Goal: Task Accomplishment & Management: Use online tool/utility

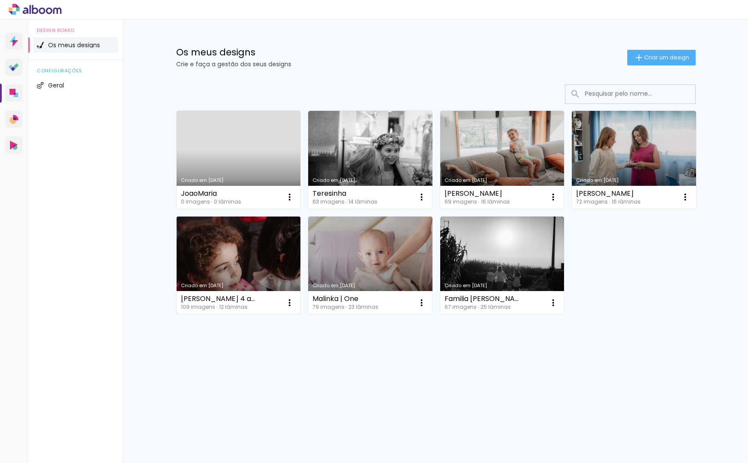
click at [245, 265] on link "Criado em [DATE]" at bounding box center [239, 265] width 124 height 98
click at [233, 155] on link "Criado em [DATE]" at bounding box center [239, 160] width 124 height 98
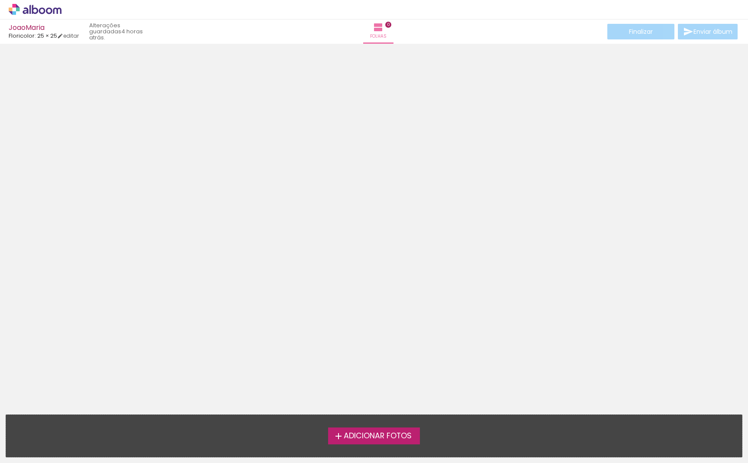
click at [361, 433] on span "Adicionar Fotos" at bounding box center [378, 436] width 68 height 8
click at [0, 0] on input "file" at bounding box center [0, 0] width 0 height 0
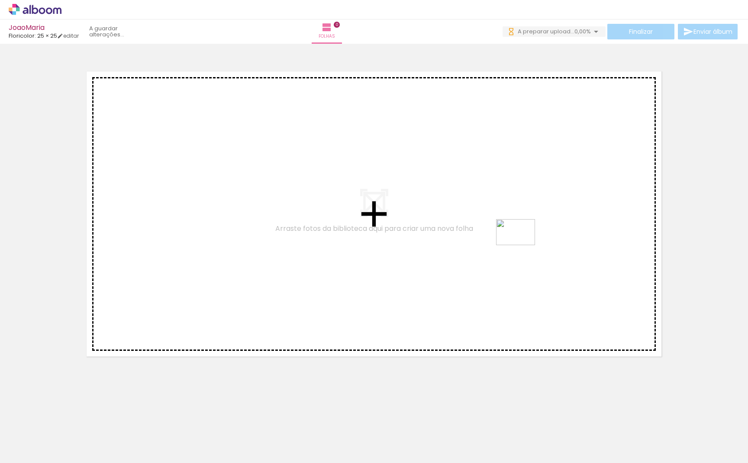
drag, startPoint x: 410, startPoint y: 439, endPoint x: 522, endPoint y: 245, distance: 224.0
click at [522, 245] on quentale-workspace at bounding box center [374, 231] width 748 height 463
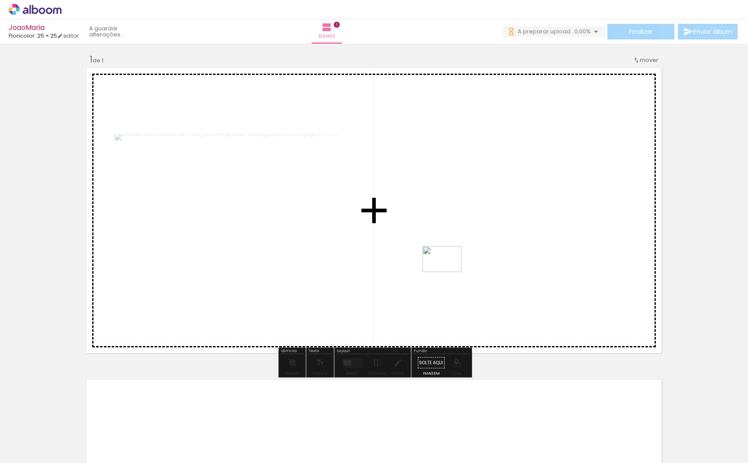
drag, startPoint x: 139, startPoint y: 437, endPoint x: 450, endPoint y: 269, distance: 354.2
click at [450, 269] on quentale-workspace at bounding box center [374, 231] width 748 height 463
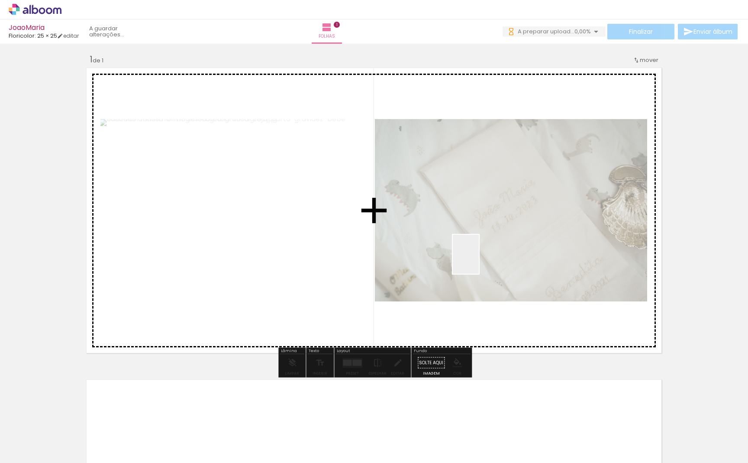
drag, startPoint x: 242, startPoint y: 428, endPoint x: 479, endPoint y: 261, distance: 289.8
click at [479, 261] on quentale-workspace at bounding box center [374, 231] width 748 height 463
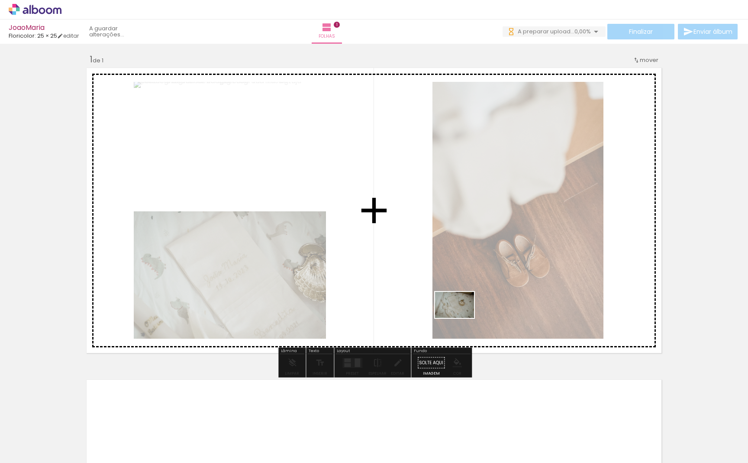
drag, startPoint x: 77, startPoint y: 439, endPoint x: 461, endPoint y: 317, distance: 403.7
click at [461, 317] on quentale-workspace at bounding box center [374, 231] width 748 height 463
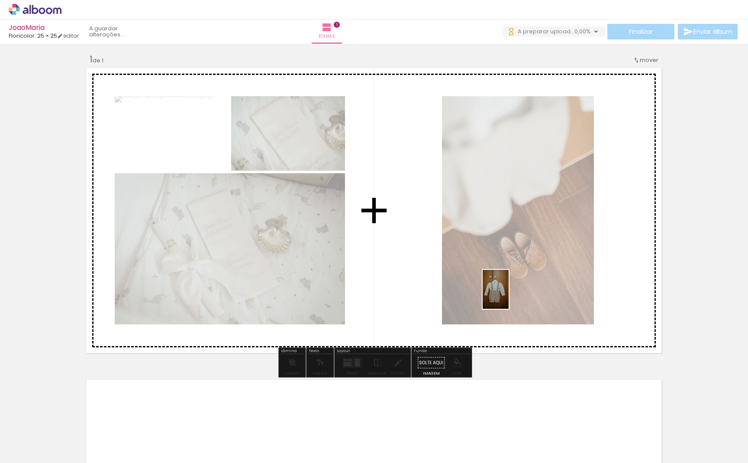
drag, startPoint x: 182, startPoint y: 446, endPoint x: 509, endPoint y: 296, distance: 359.8
click at [509, 296] on quentale-workspace at bounding box center [374, 231] width 748 height 463
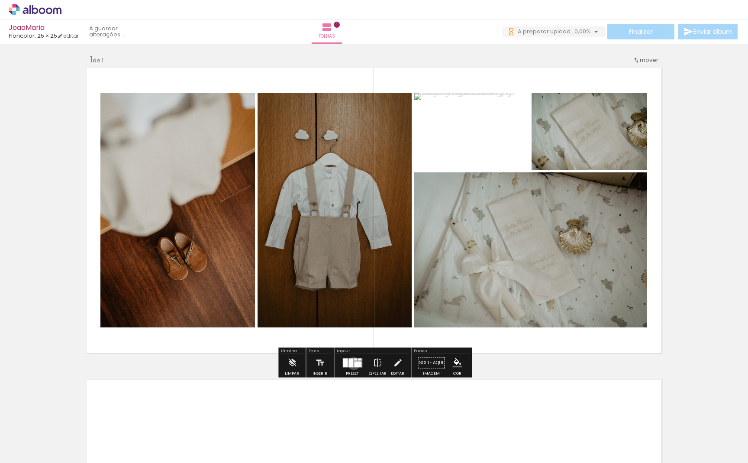
click at [352, 363] on quentale-layouter at bounding box center [352, 363] width 20 height 10
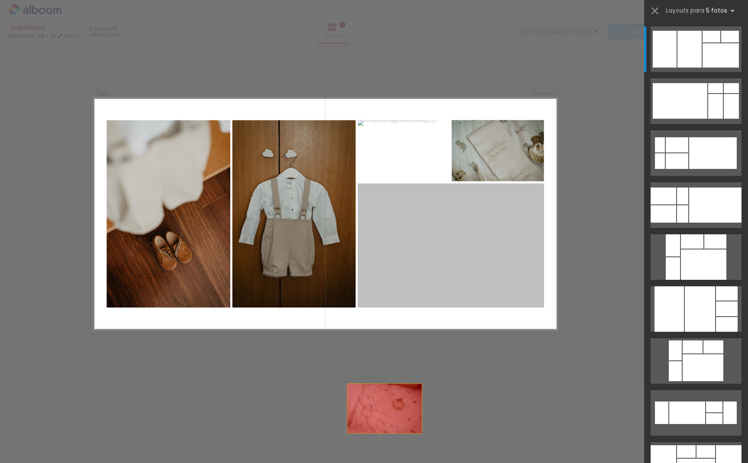
drag, startPoint x: 467, startPoint y: 257, endPoint x: 368, endPoint y: 449, distance: 216.0
click at [368, 449] on quentale-workspace at bounding box center [374, 231] width 748 height 463
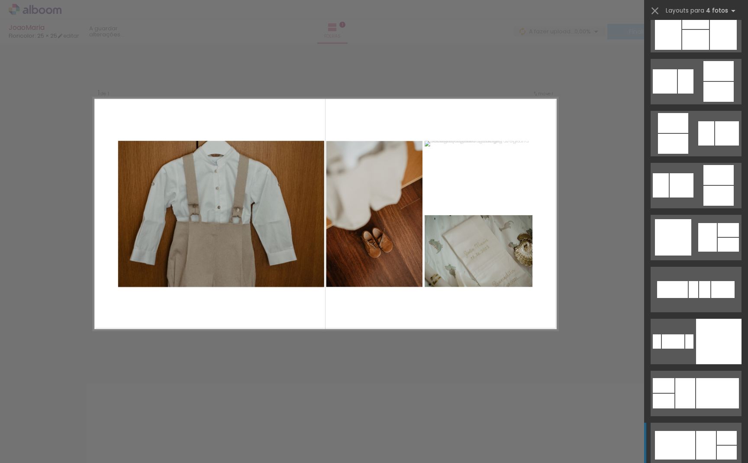
click at [695, 433] on quentale-layouter at bounding box center [696, 444] width 91 height 45
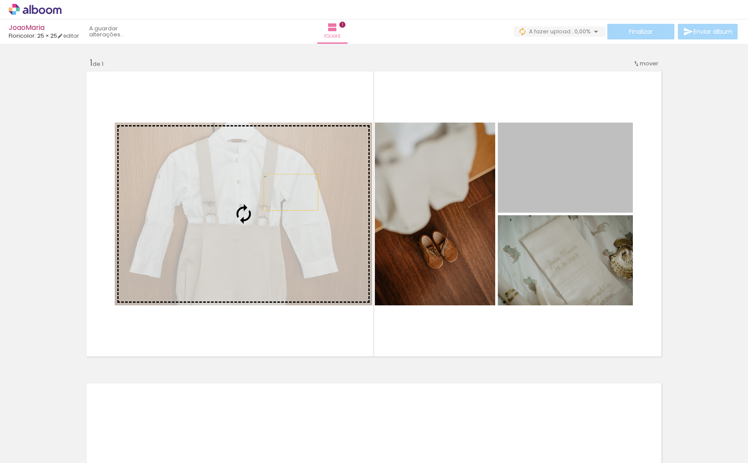
drag, startPoint x: 559, startPoint y: 173, endPoint x: 291, endPoint y: 192, distance: 269.1
click at [0, 0] on slot at bounding box center [0, 0] width 0 height 0
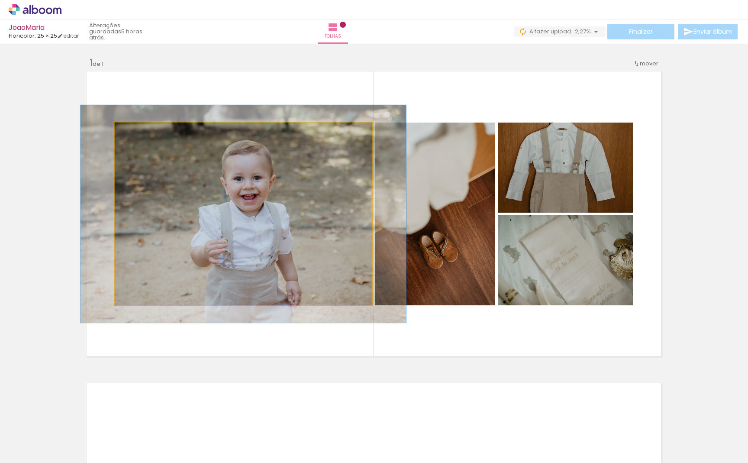
drag, startPoint x: 135, startPoint y: 131, endPoint x: 140, endPoint y: 132, distance: 5.7
type paper-slider "119"
click at [140, 132] on div at bounding box center [141, 132] width 8 height 8
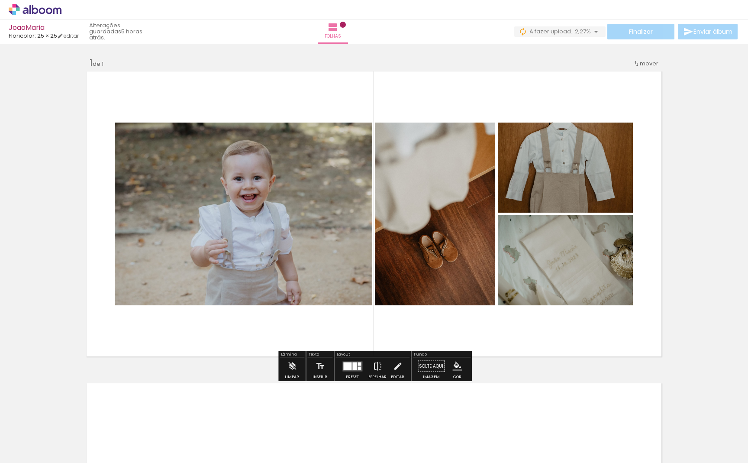
click at [203, 180] on quentale-photo at bounding box center [244, 213] width 258 height 183
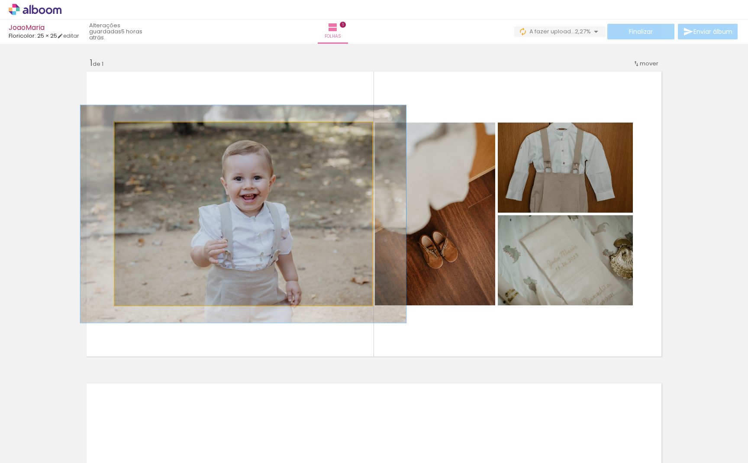
click at [203, 180] on quentale-photo at bounding box center [244, 213] width 258 height 183
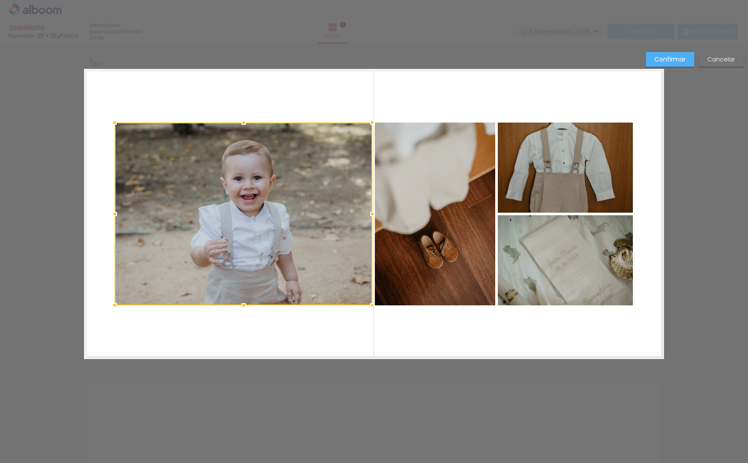
click at [203, 180] on div at bounding box center [244, 213] width 258 height 183
click at [189, 213] on div at bounding box center [244, 213] width 258 height 183
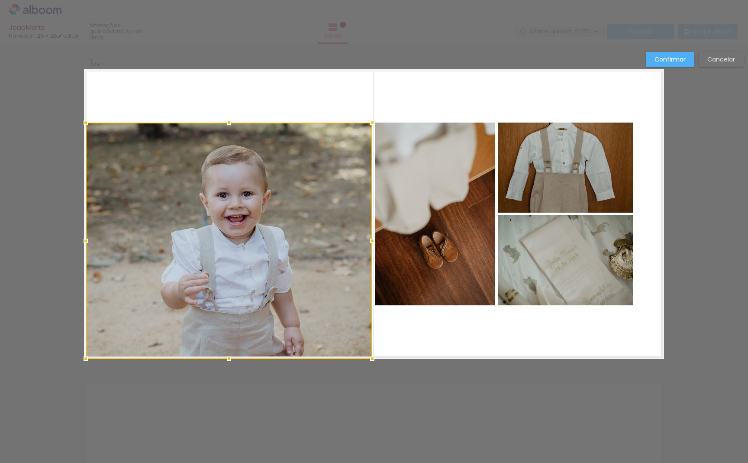
drag, startPoint x: 113, startPoint y: 306, endPoint x: 55, endPoint y: 364, distance: 82.6
click at [55, 364] on div "Inserir folha 1 de 1 Confirmar Cancelar" at bounding box center [374, 366] width 748 height 644
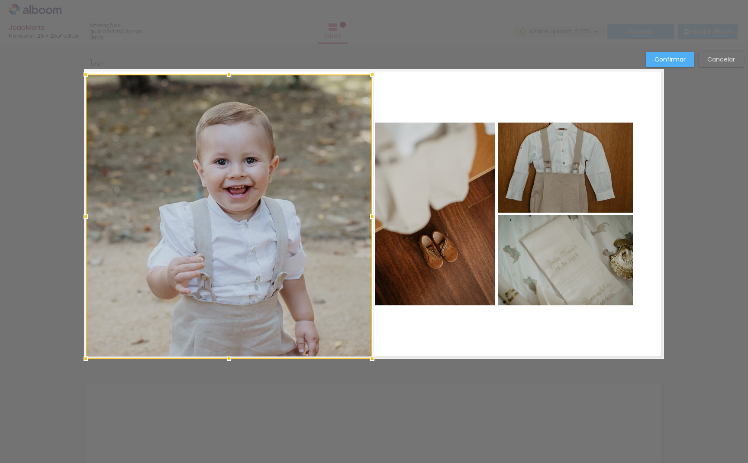
drag, startPoint x: 229, startPoint y: 122, endPoint x: 248, endPoint y: 38, distance: 87.1
click at [248, 0] on div "JoaoMaria Floricolor: 25 × 25 editar 5 horas atrás. Folhas 1 Finalizar Enviar á…" at bounding box center [374, 0] width 748 height 0
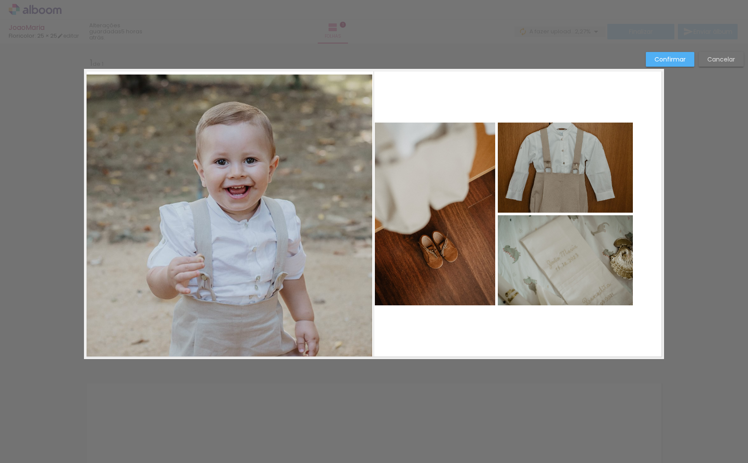
click at [408, 39] on div at bounding box center [374, 22] width 748 height 44
click at [412, 113] on quentale-layouter at bounding box center [374, 214] width 580 height 290
click at [244, 222] on quentale-photo at bounding box center [229, 216] width 287 height 284
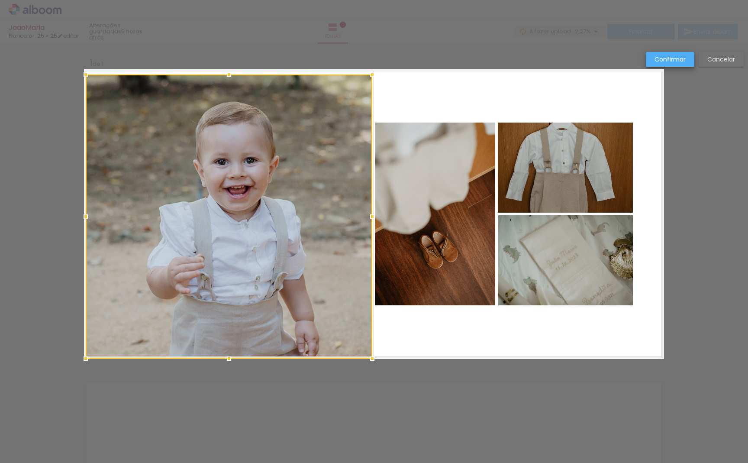
click at [0, 0] on slot "Confirmar" at bounding box center [0, 0] width 0 height 0
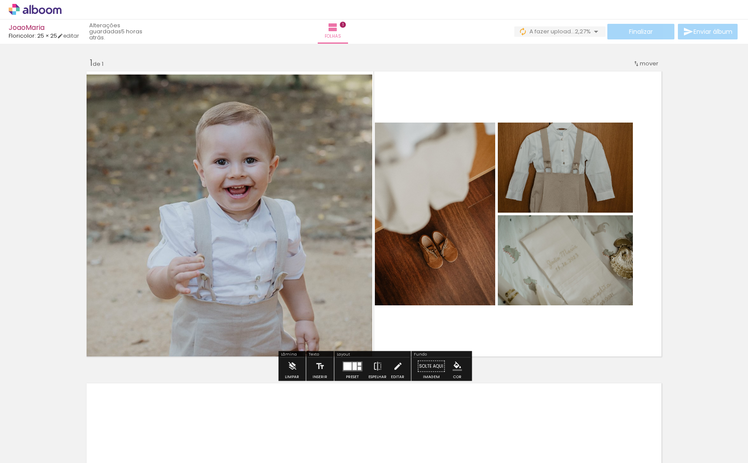
click at [697, 166] on div "Inserir folha 1 de 1" at bounding box center [374, 359] width 748 height 624
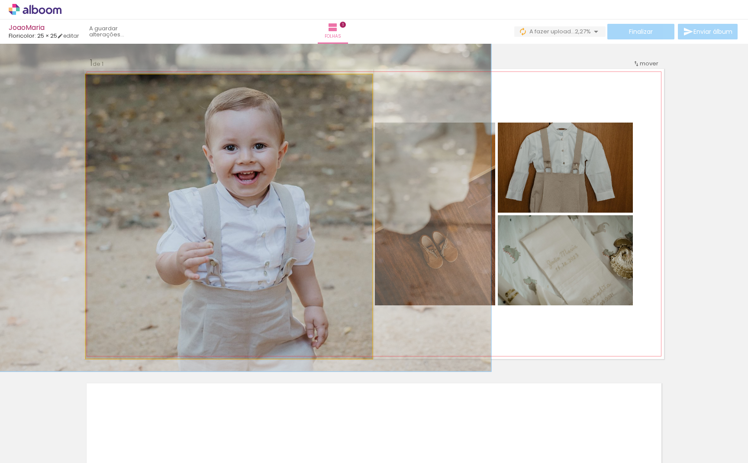
drag, startPoint x: 306, startPoint y: 245, endPoint x: 315, endPoint y: 231, distance: 16.9
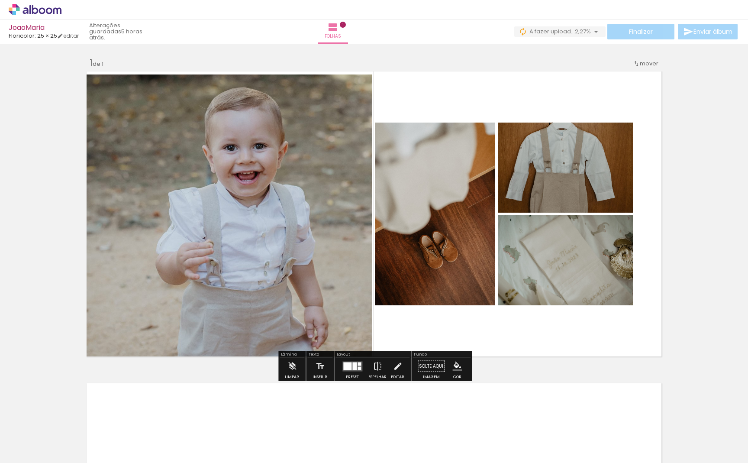
click at [352, 198] on quentale-photo at bounding box center [229, 216] width 287 height 284
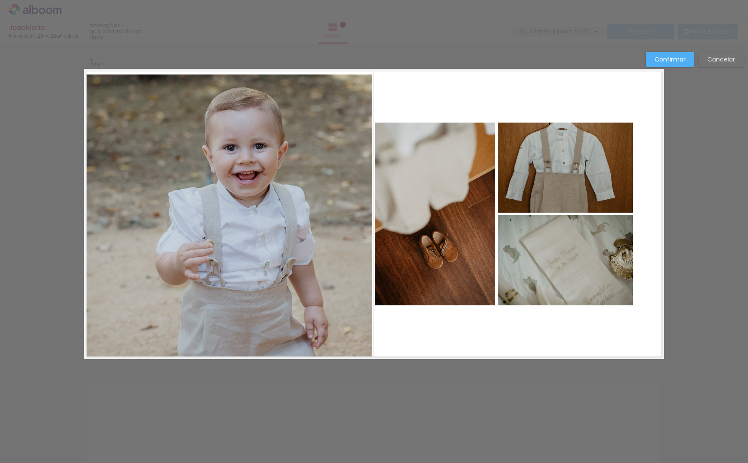
click at [377, 82] on quentale-layouter at bounding box center [374, 214] width 580 height 290
click at [350, 94] on quentale-photo at bounding box center [229, 216] width 287 height 284
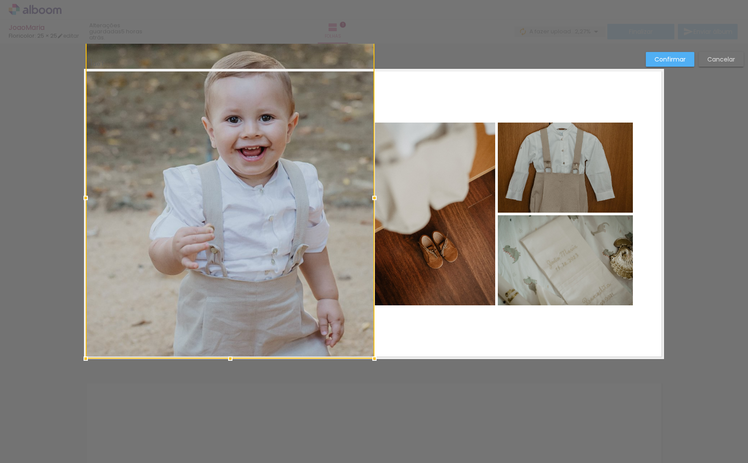
drag, startPoint x: 374, startPoint y: 71, endPoint x: 373, endPoint y: 64, distance: 7.0
click at [373, 64] on div at bounding box center [230, 198] width 289 height 322
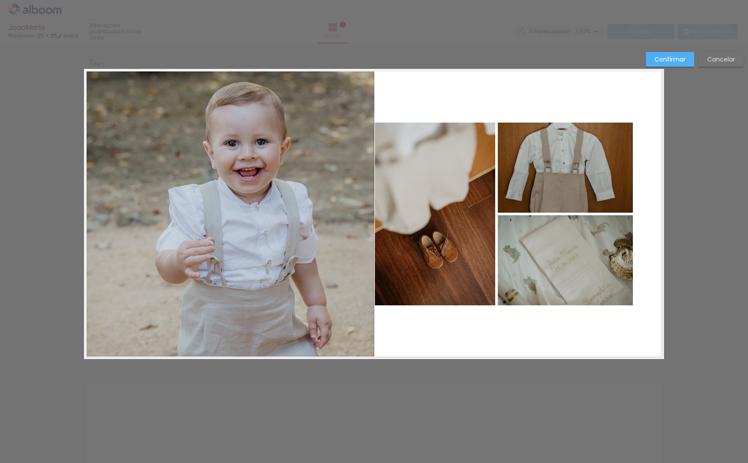
click at [280, 100] on quentale-photo at bounding box center [230, 214] width 289 height 290
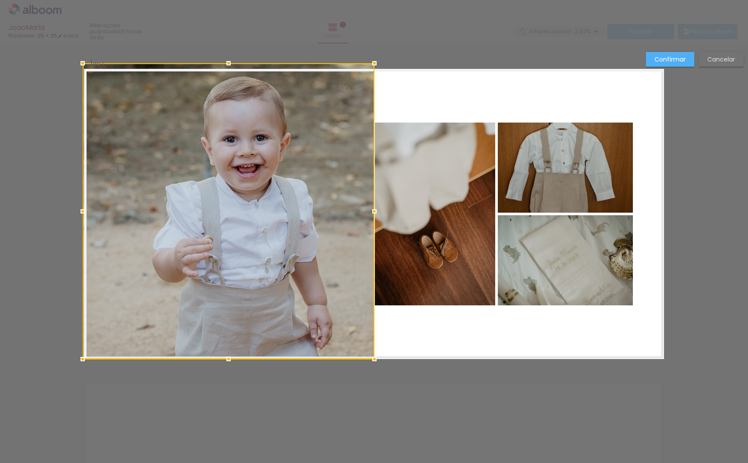
drag, startPoint x: 87, startPoint y: 69, endPoint x: 79, endPoint y: 63, distance: 10.5
click at [79, 63] on div at bounding box center [82, 63] width 17 height 17
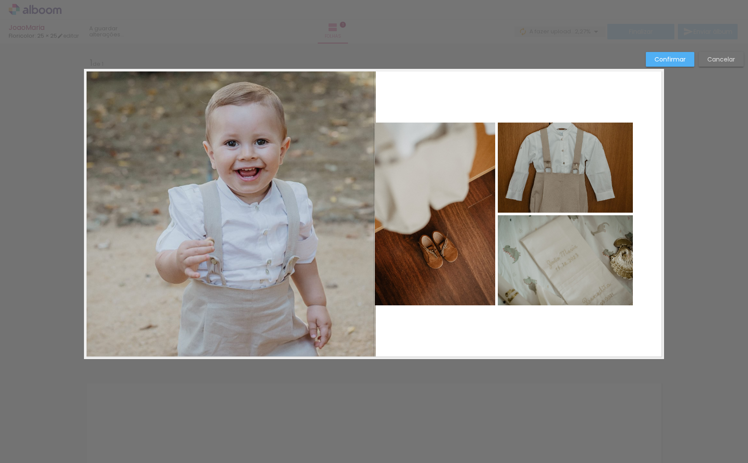
click at [0, 0] on slot "Confirmar" at bounding box center [0, 0] width 0 height 0
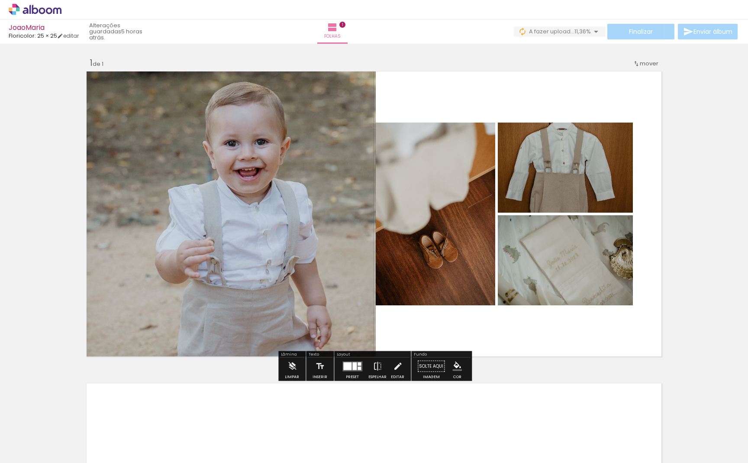
click at [323, 234] on quentale-photo at bounding box center [230, 214] width 292 height 290
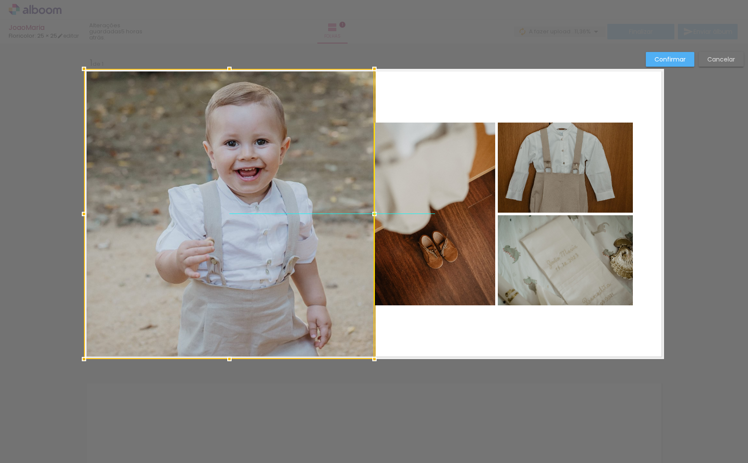
drag, startPoint x: 323, startPoint y: 234, endPoint x: 312, endPoint y: 235, distance: 10.8
click at [312, 235] on div at bounding box center [229, 214] width 290 height 290
click at [461, 95] on quentale-layouter at bounding box center [374, 214] width 580 height 290
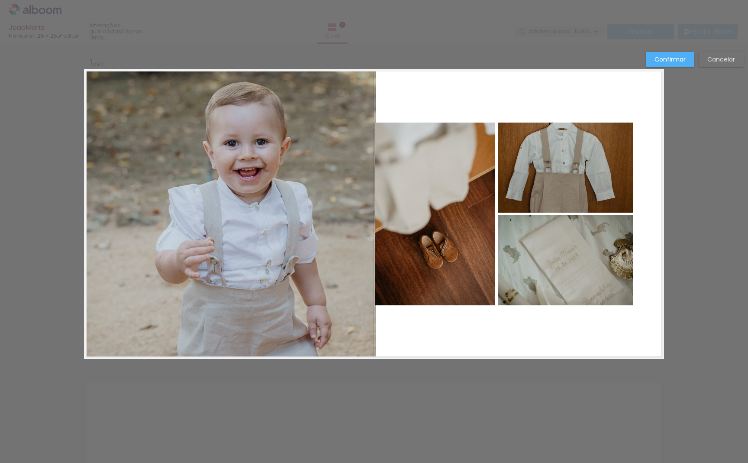
click at [0, 0] on slot "Confirmar" at bounding box center [0, 0] width 0 height 0
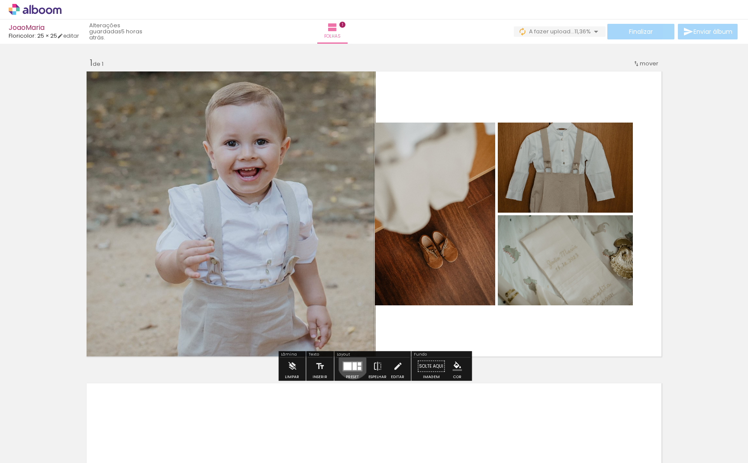
click at [352, 363] on div at bounding box center [354, 366] width 4 height 8
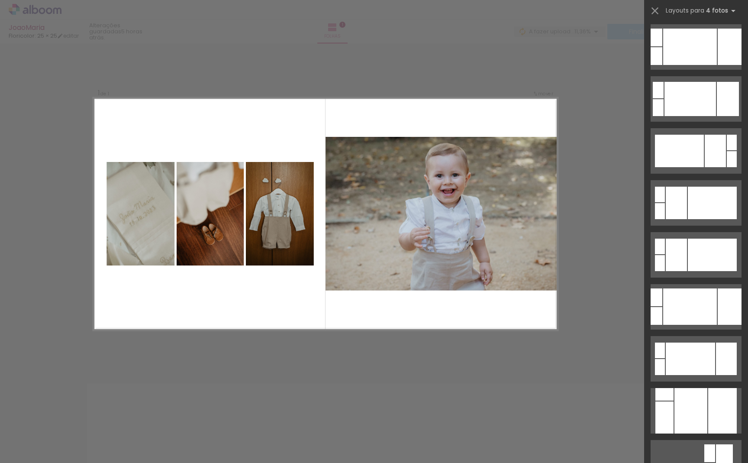
scroll to position [3699, 0]
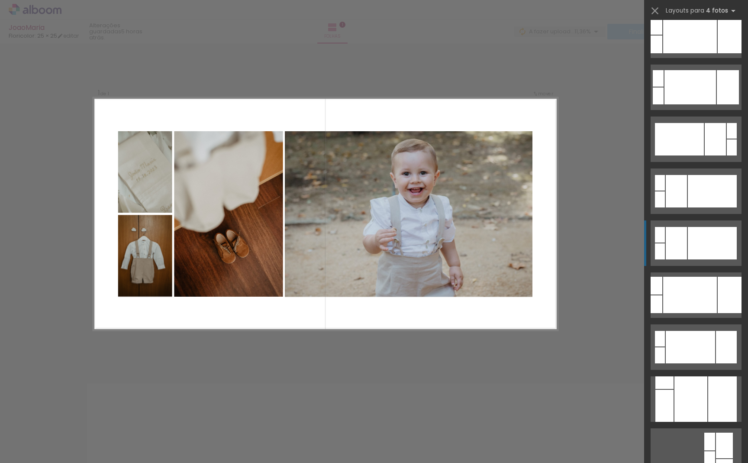
click at [712, 242] on div at bounding box center [712, 243] width 49 height 32
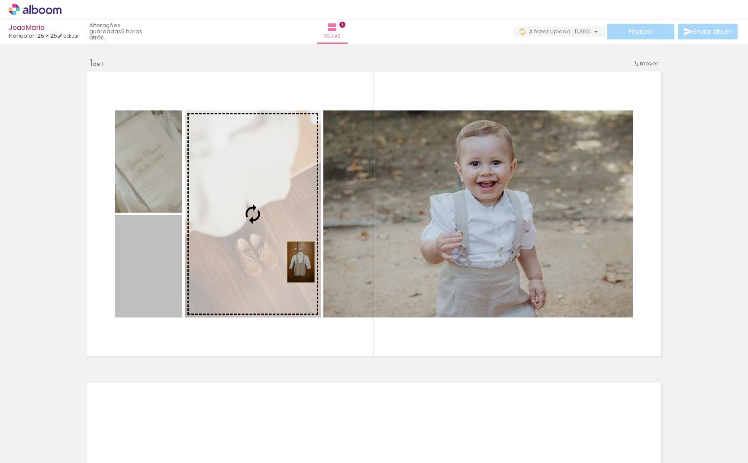
drag, startPoint x: 139, startPoint y: 293, endPoint x: 301, endPoint y: 262, distance: 165.2
click at [0, 0] on slot at bounding box center [0, 0] width 0 height 0
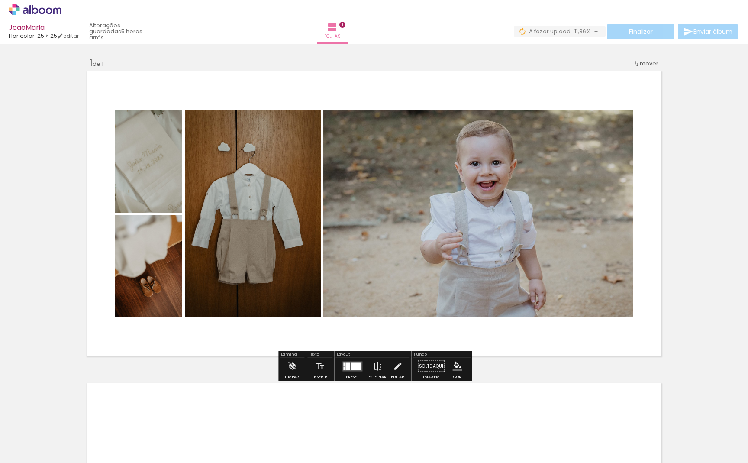
click at [157, 287] on quentale-photo at bounding box center [149, 266] width 68 height 102
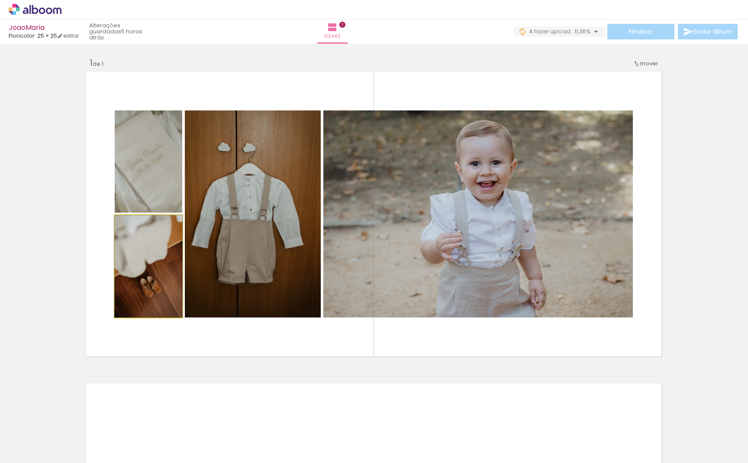
click at [157, 287] on quentale-photo at bounding box center [149, 266] width 68 height 102
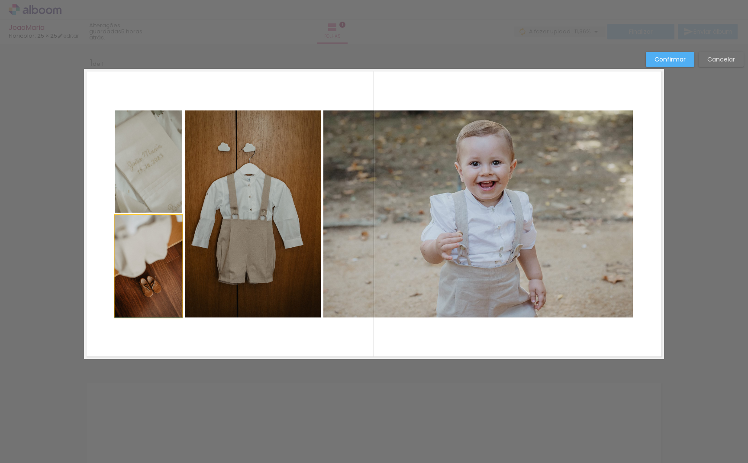
click at [133, 276] on quentale-photo at bounding box center [149, 266] width 68 height 102
click at [138, 249] on div at bounding box center [149, 266] width 68 height 102
click at [213, 205] on quentale-photo at bounding box center [253, 213] width 136 height 207
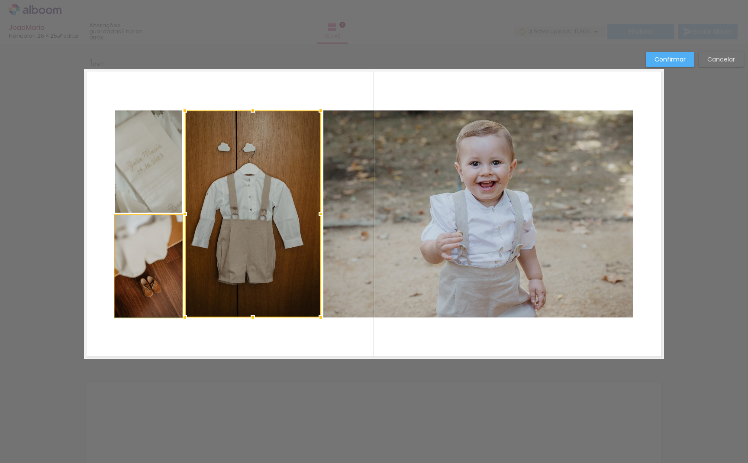
click at [165, 255] on quentale-photo at bounding box center [149, 266] width 68 height 102
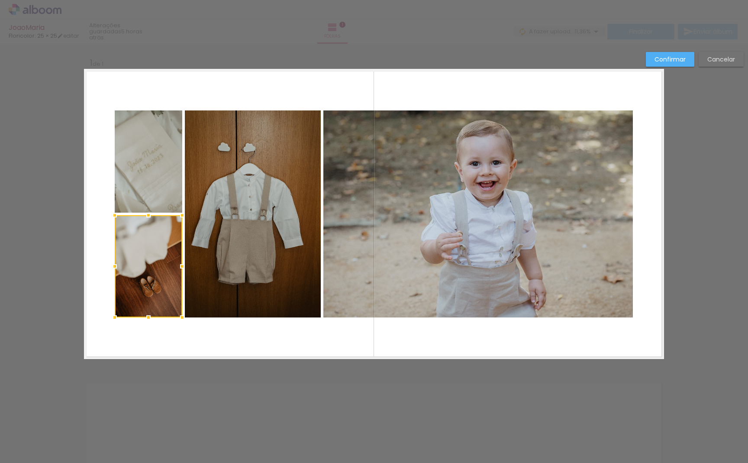
click at [126, 228] on div at bounding box center [149, 266] width 68 height 102
click at [137, 263] on div at bounding box center [149, 266] width 68 height 102
click at [138, 175] on quentale-photo at bounding box center [149, 161] width 68 height 102
click at [146, 172] on div at bounding box center [149, 161] width 68 height 102
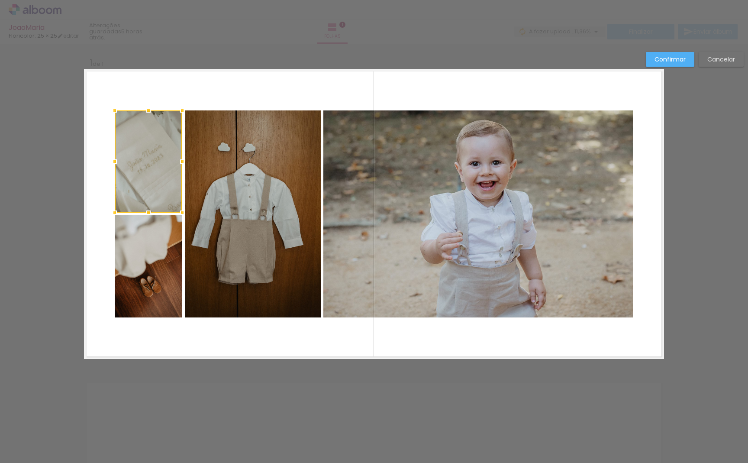
click at [219, 172] on quentale-photo at bounding box center [253, 213] width 136 height 207
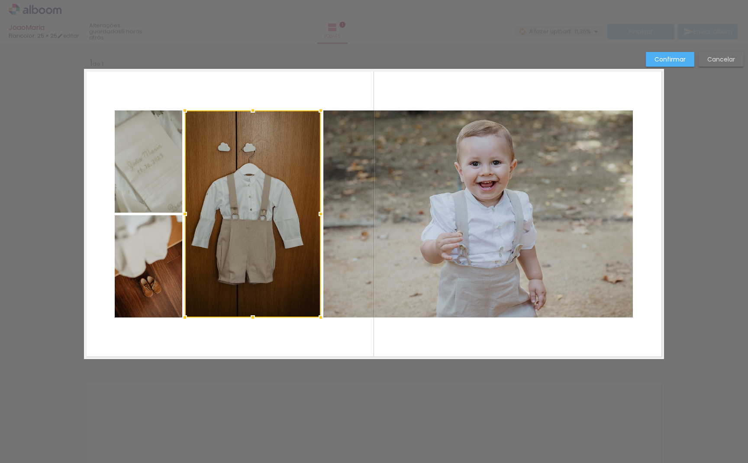
click at [219, 172] on div at bounding box center [253, 213] width 136 height 207
click at [220, 165] on div at bounding box center [253, 213] width 136 height 207
click at [158, 246] on quentale-photo at bounding box center [149, 266] width 68 height 102
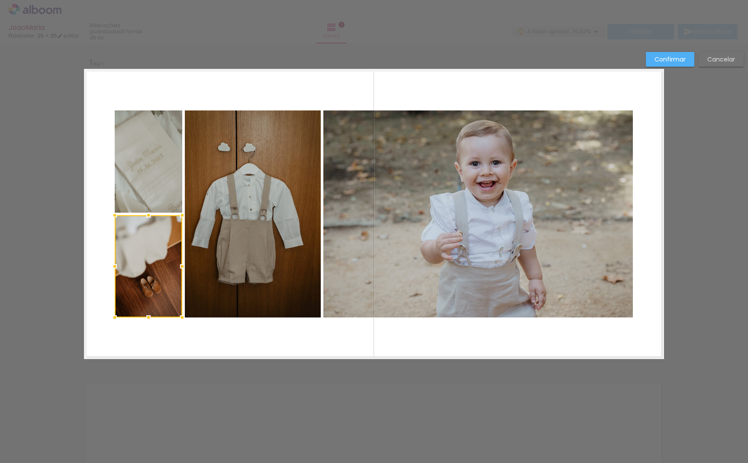
click at [0, 0] on slot "Confirmar" at bounding box center [0, 0] width 0 height 0
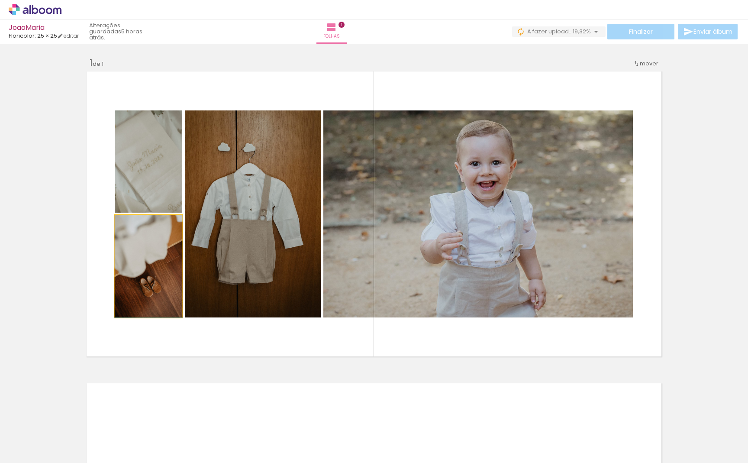
click at [148, 248] on quentale-photo at bounding box center [149, 266] width 68 height 102
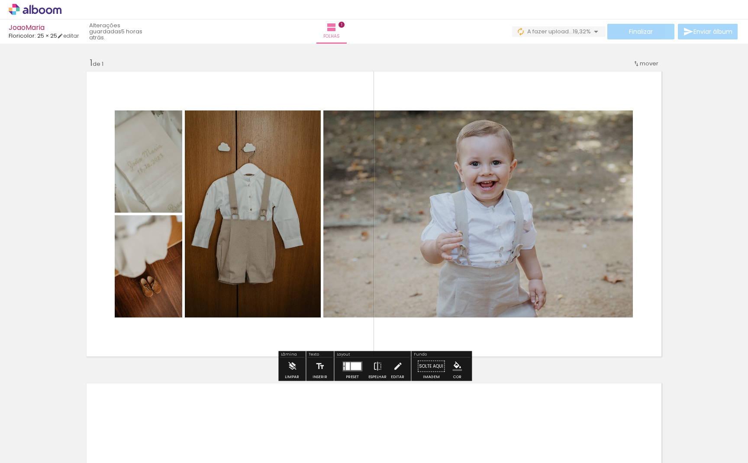
click at [121, 225] on iron-icon at bounding box center [123, 224] width 9 height 9
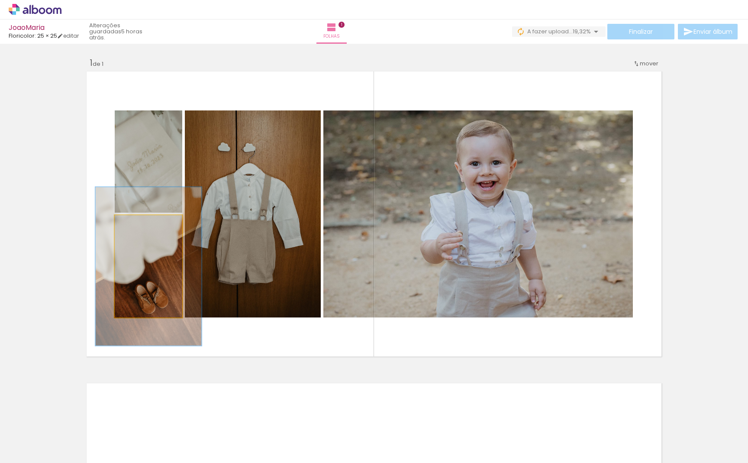
drag, startPoint x: 133, startPoint y: 223, endPoint x: 150, endPoint y: 223, distance: 16.5
click at [150, 223] on div at bounding box center [152, 224] width 8 height 8
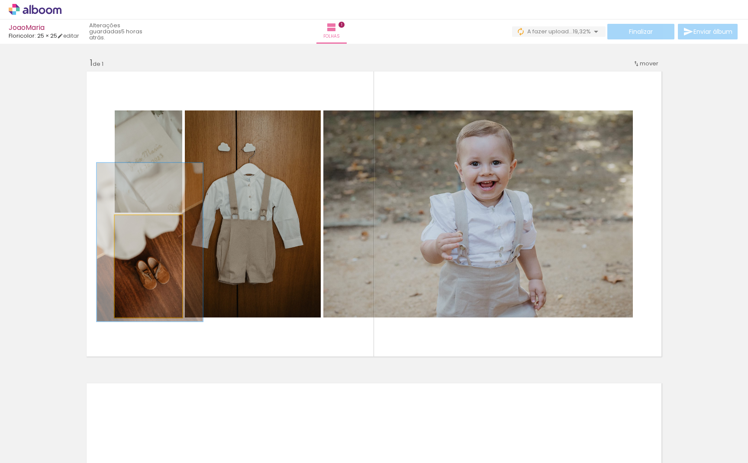
drag, startPoint x: 151, startPoint y: 252, endPoint x: 153, endPoint y: 228, distance: 24.3
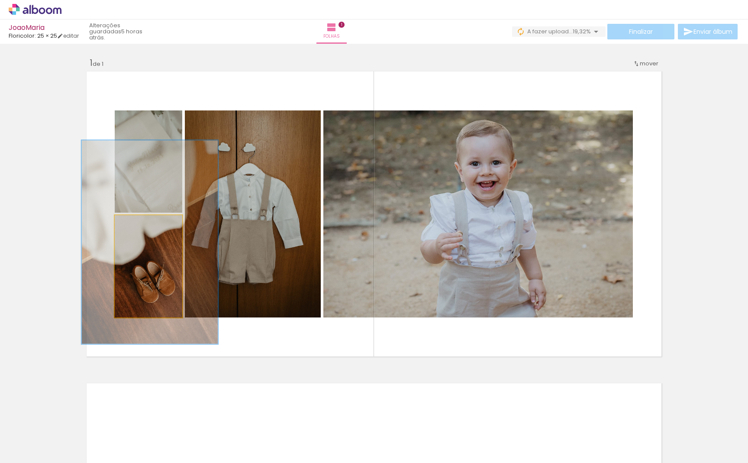
drag, startPoint x: 153, startPoint y: 224, endPoint x: 168, endPoint y: 222, distance: 14.9
type paper-slider "199"
click at [168, 222] on div at bounding box center [168, 224] width 8 height 8
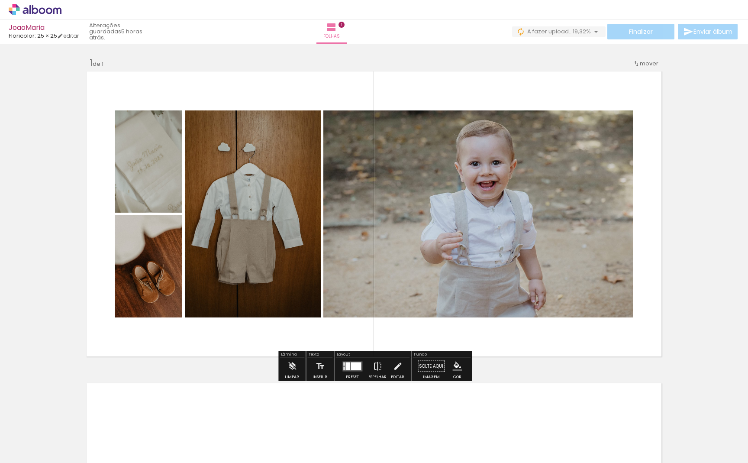
click at [143, 267] on paper-item at bounding box center [143, 264] width 16 height 6
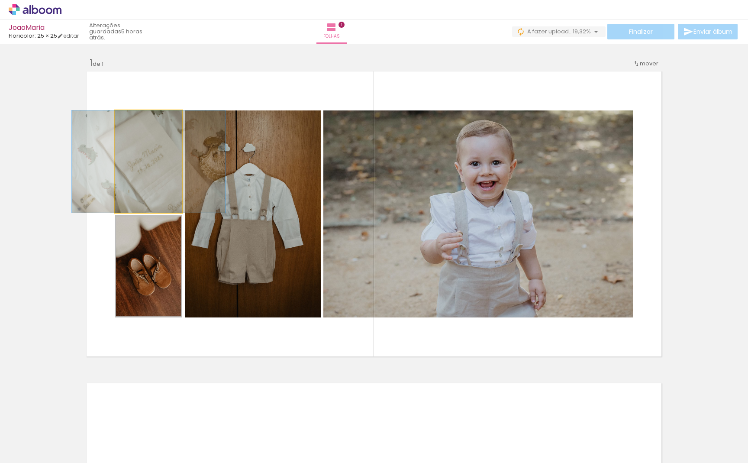
click at [163, 180] on quentale-photo at bounding box center [149, 161] width 68 height 102
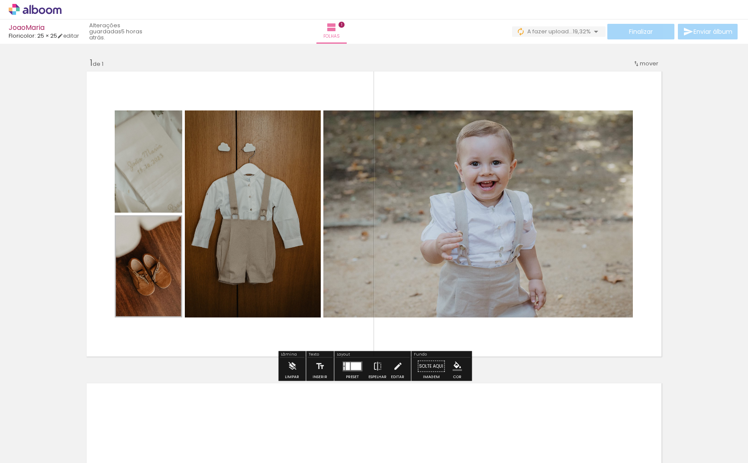
click at [266, 184] on quentale-photo at bounding box center [253, 213] width 136 height 207
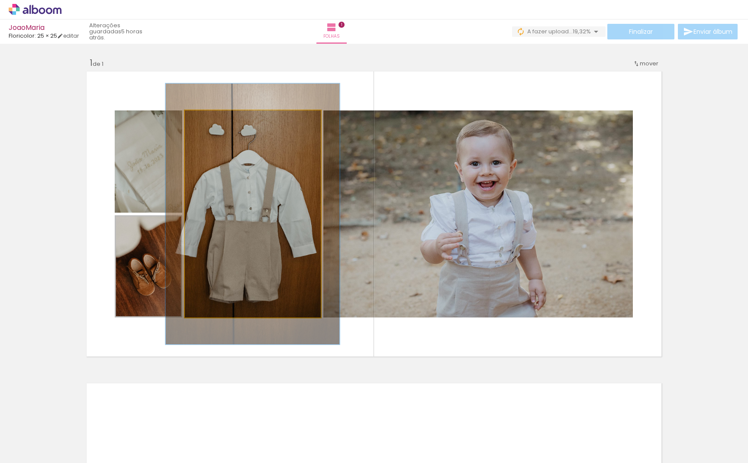
drag, startPoint x: 204, startPoint y: 119, endPoint x: 212, endPoint y: 119, distance: 7.8
type paper-slider "126"
click at [212, 119] on div at bounding box center [213, 120] width 8 height 8
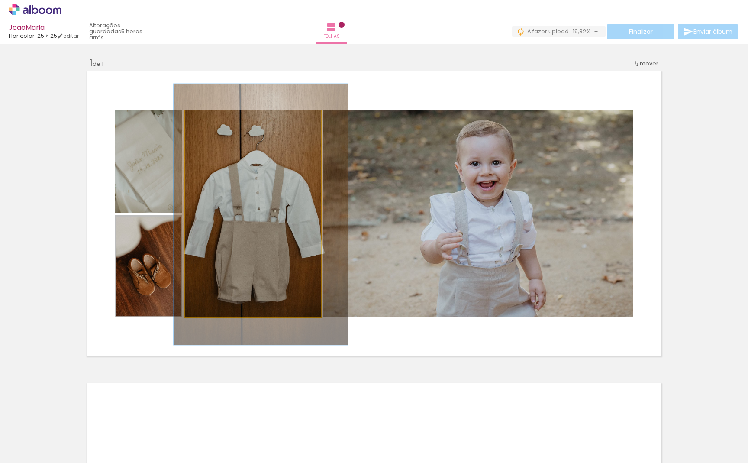
drag, startPoint x: 254, startPoint y: 169, endPoint x: 262, endPoint y: 169, distance: 8.2
click at [210, 119] on div at bounding box center [214, 120] width 14 height 14
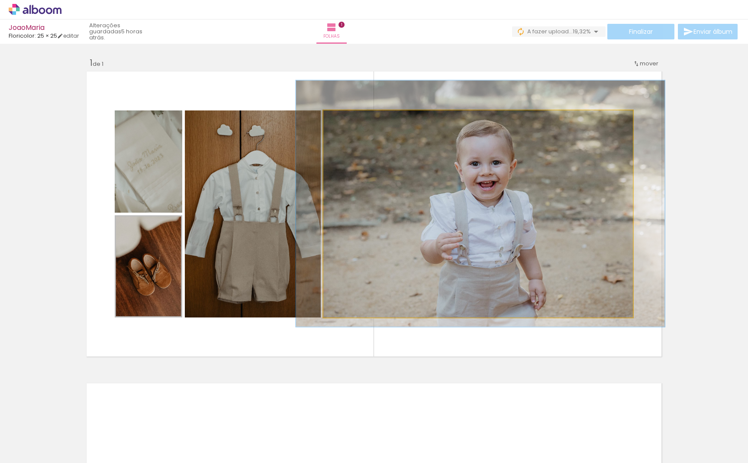
click at [604, 234] on quentale-photo at bounding box center [477, 213] width 309 height 207
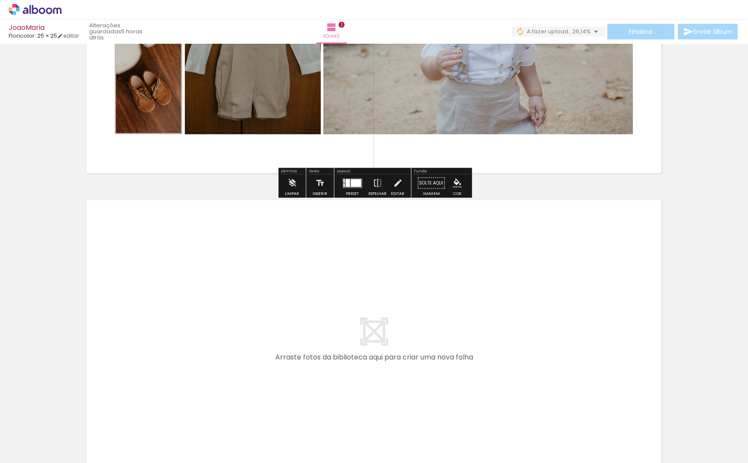
scroll to position [175, 0]
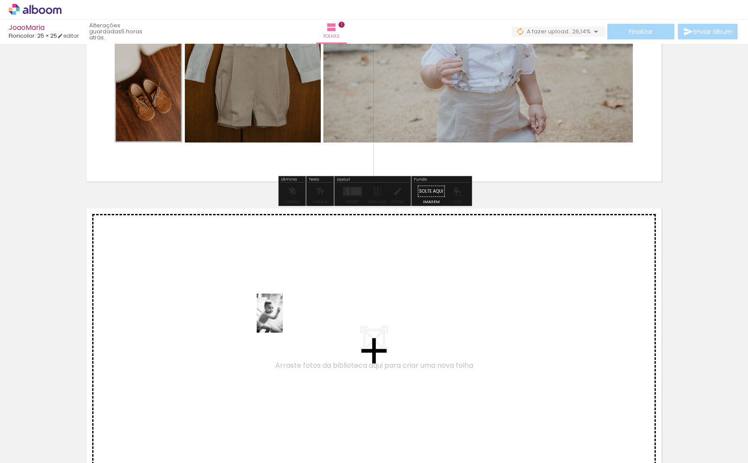
drag, startPoint x: 332, startPoint y: 432, endPoint x: 283, endPoint y: 319, distance: 122.7
click at [283, 319] on quentale-workspace at bounding box center [374, 231] width 748 height 463
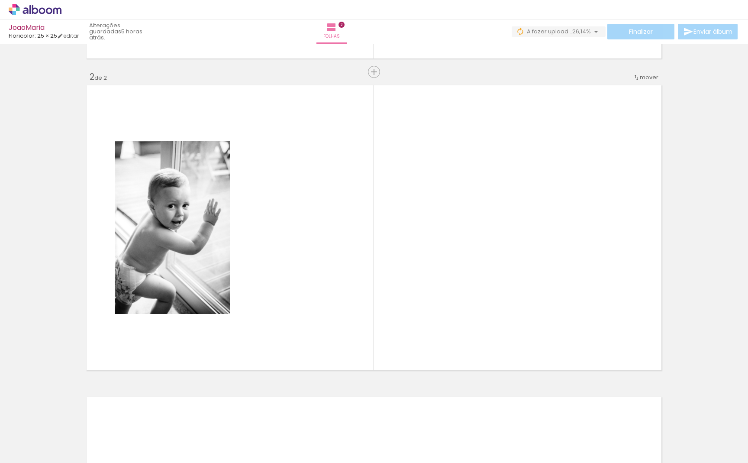
scroll to position [299, 0]
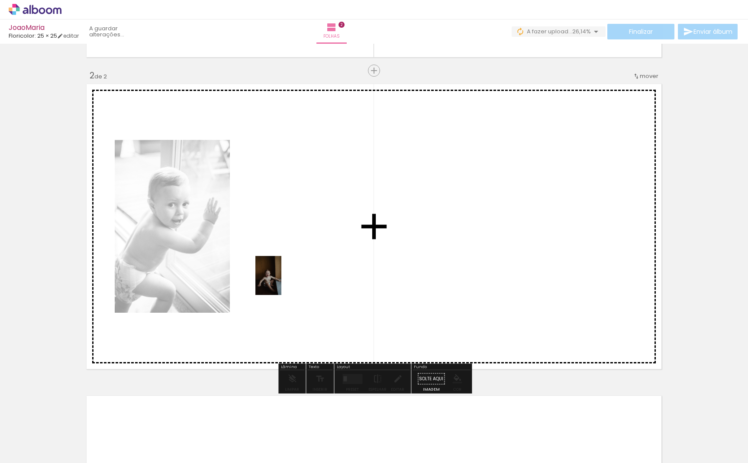
drag, startPoint x: 377, startPoint y: 441, endPoint x: 283, endPoint y: 259, distance: 205.6
click at [283, 259] on quentale-workspace at bounding box center [374, 231] width 748 height 463
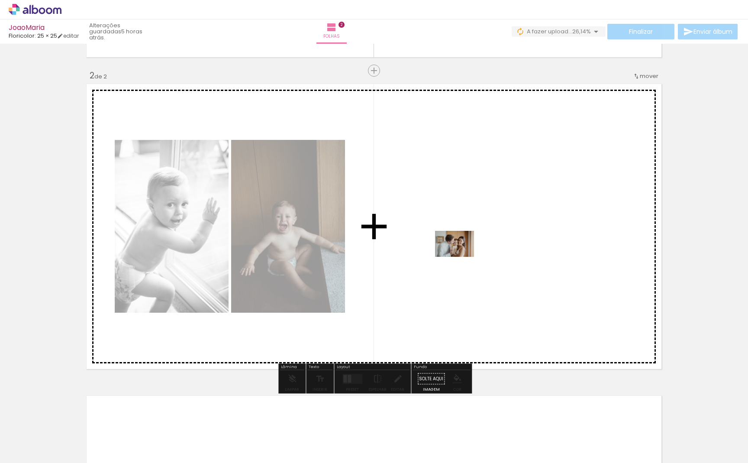
drag, startPoint x: 283, startPoint y: 430, endPoint x: 461, endPoint y: 257, distance: 248.5
click at [461, 257] on quentale-workspace at bounding box center [374, 231] width 748 height 463
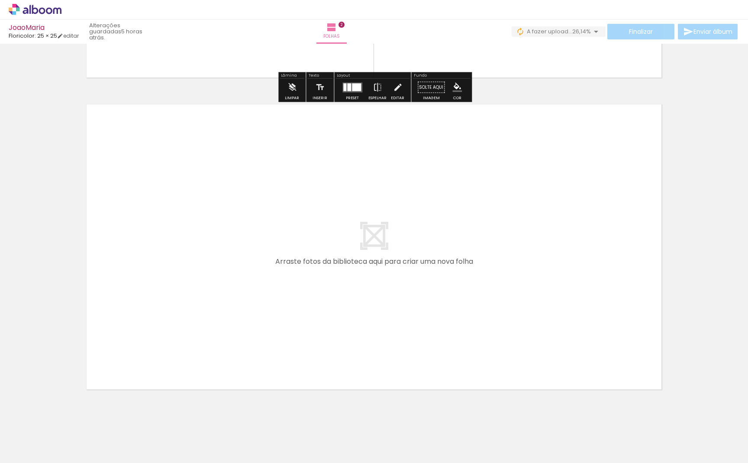
scroll to position [599, 0]
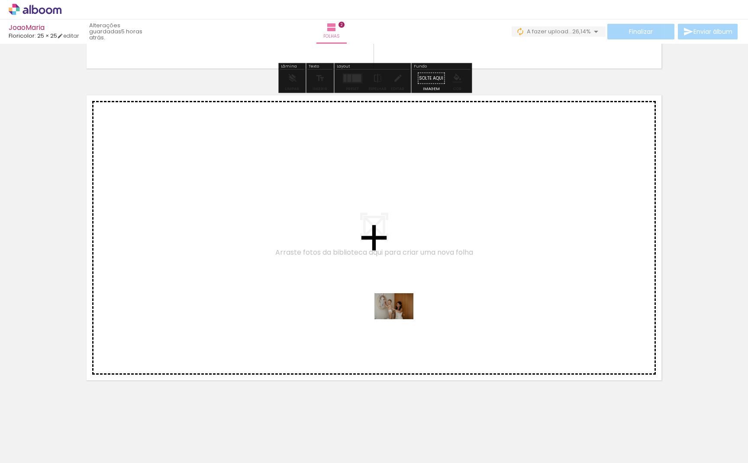
drag, startPoint x: 430, startPoint y: 438, endPoint x: 400, endPoint y: 319, distance: 123.1
click at [400, 319] on quentale-workspace at bounding box center [374, 231] width 748 height 463
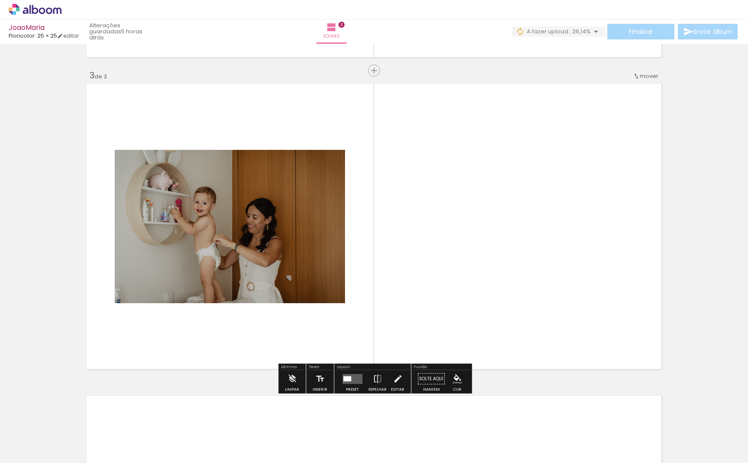
scroll to position [0, 0]
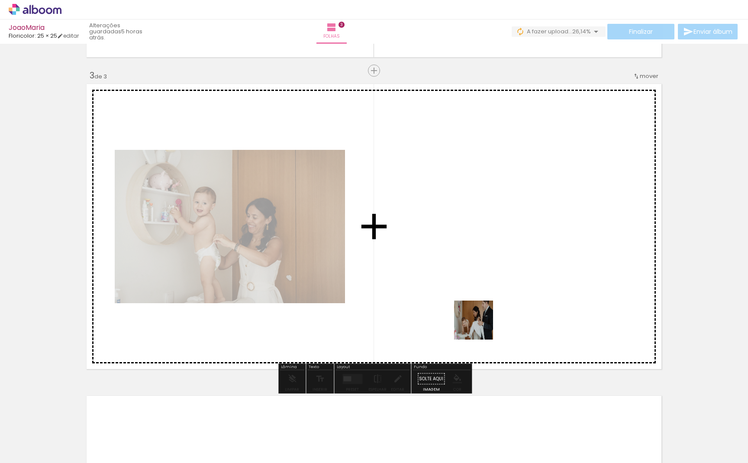
click at [487, 309] on quentale-workspace at bounding box center [374, 231] width 748 height 463
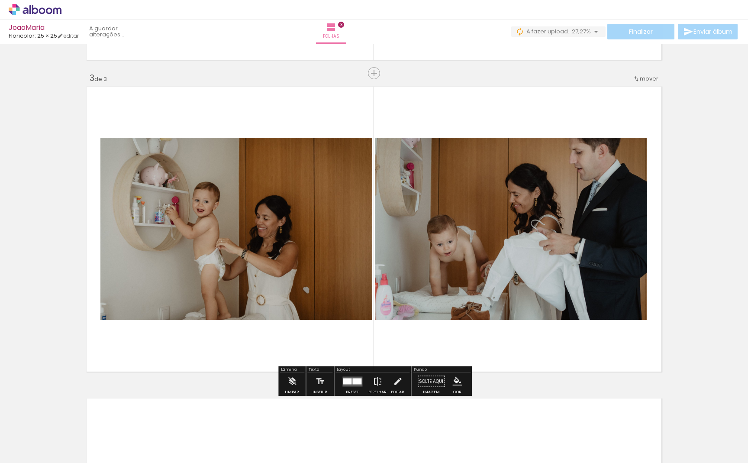
scroll to position [0, 0]
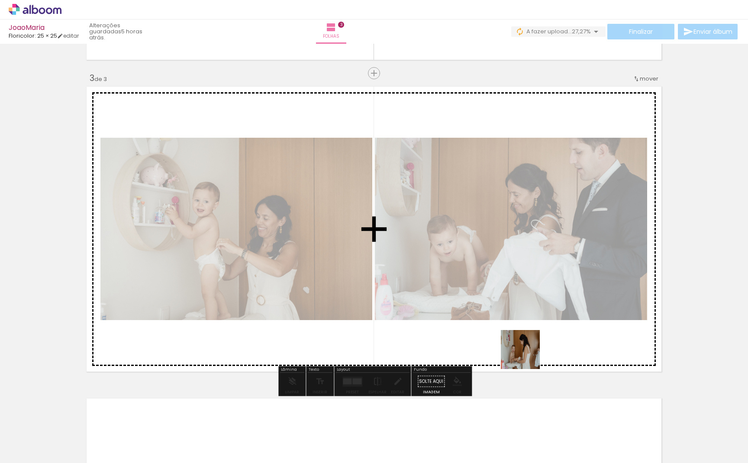
drag, startPoint x: 533, startPoint y: 428, endPoint x: 547, endPoint y: 310, distance: 118.5
click at [547, 310] on quentale-workspace at bounding box center [374, 231] width 748 height 463
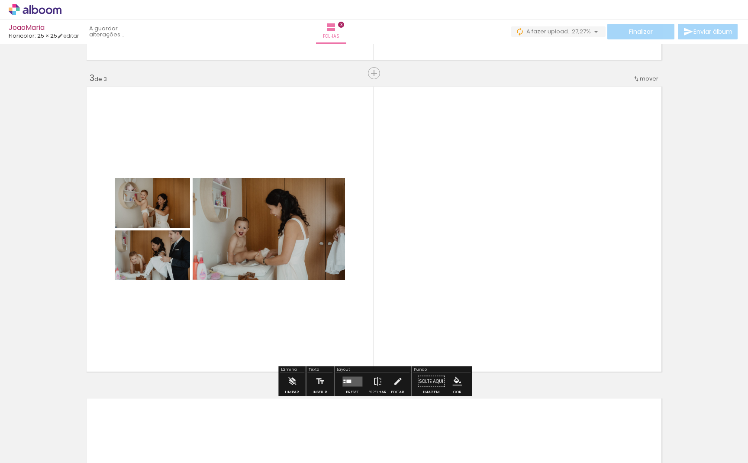
scroll to position [607, 0]
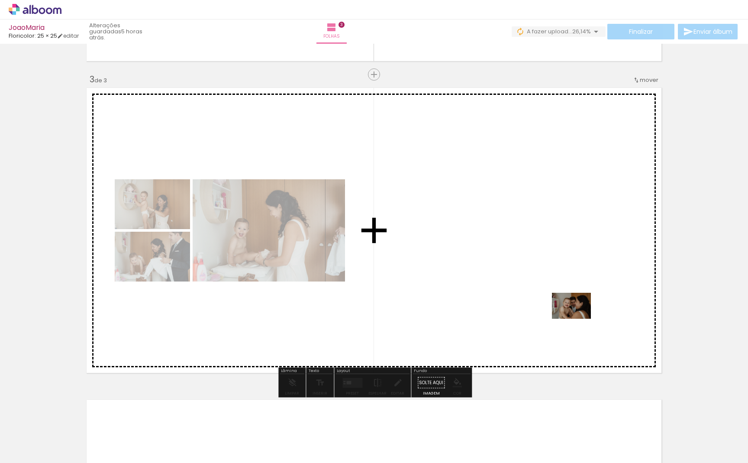
drag, startPoint x: 585, startPoint y: 438, endPoint x: 578, endPoint y: 319, distance: 119.2
click at [578, 319] on quentale-workspace at bounding box center [374, 231] width 748 height 463
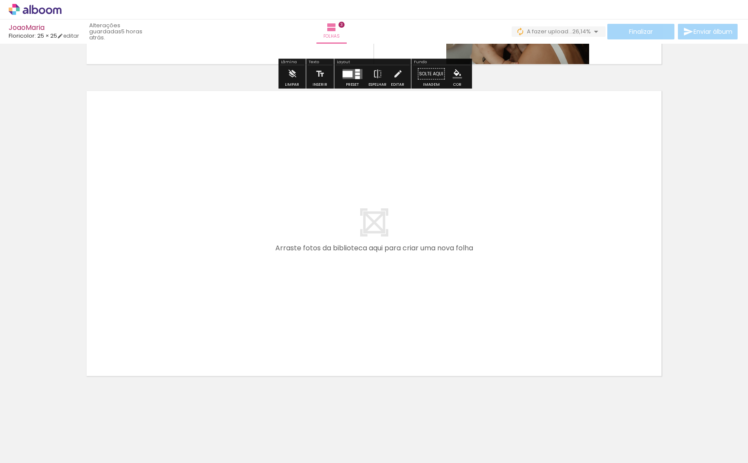
scroll to position [915, 0]
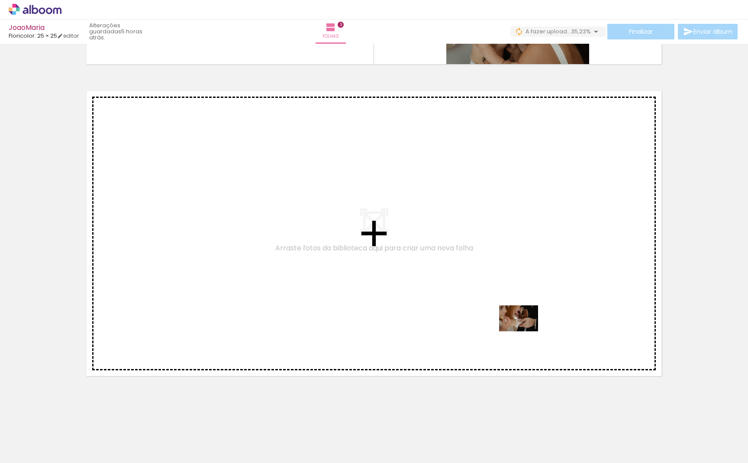
drag, startPoint x: 673, startPoint y: 436, endPoint x: 525, endPoint y: 331, distance: 181.2
click at [525, 331] on quentale-workspace at bounding box center [374, 231] width 748 height 463
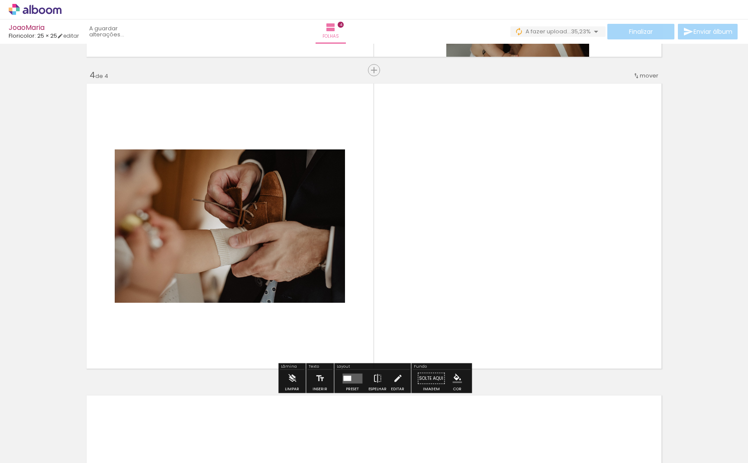
scroll to position [923, 0]
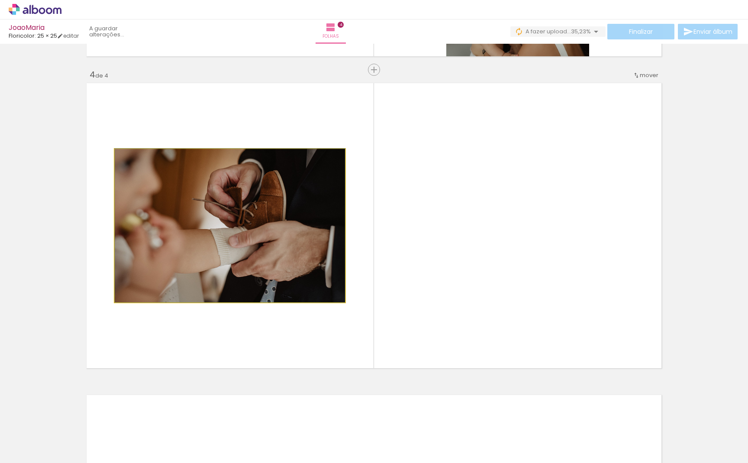
click at [207, 251] on quentale-photo at bounding box center [230, 225] width 230 height 153
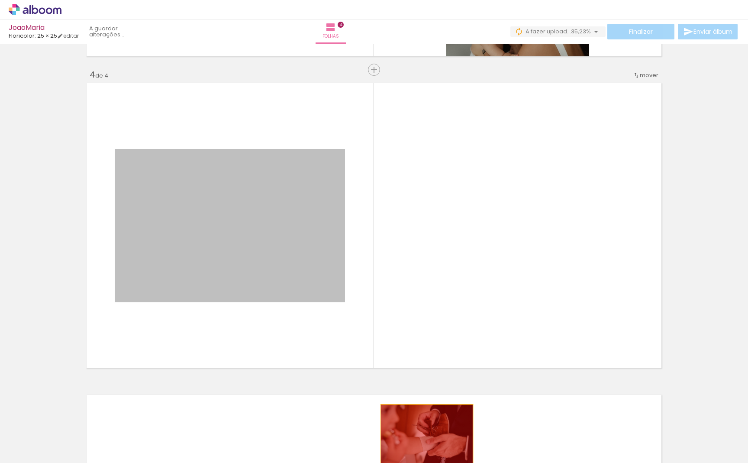
drag, startPoint x: 207, startPoint y: 251, endPoint x: 427, endPoint y: 435, distance: 286.3
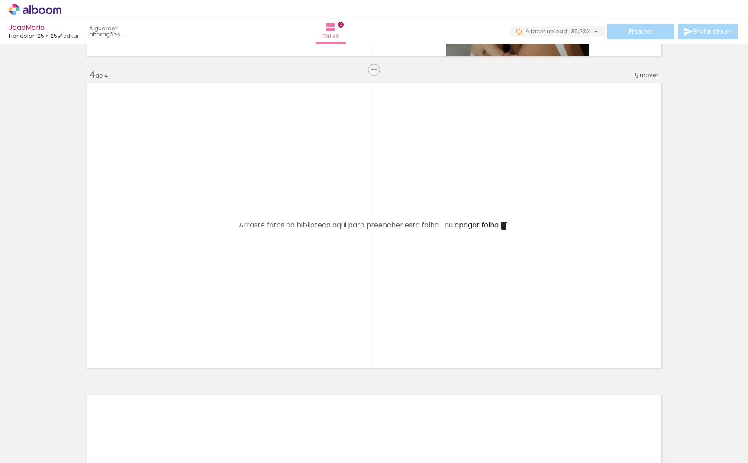
click at [333, 306] on quentale-layouter at bounding box center [374, 226] width 580 height 290
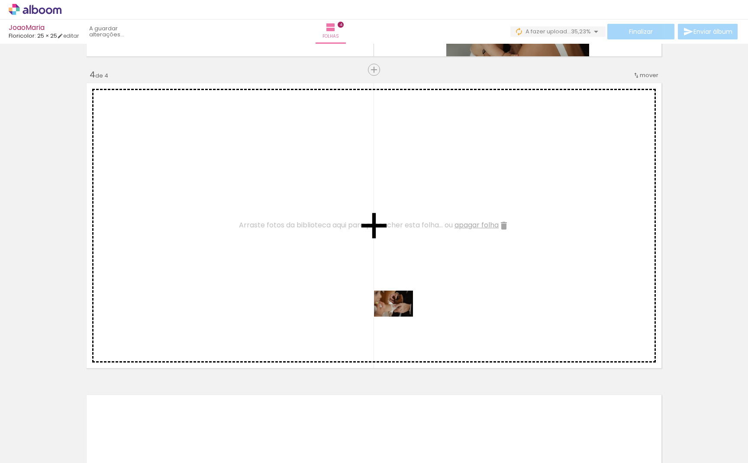
drag, startPoint x: 619, startPoint y: 412, endPoint x: 397, endPoint y: 310, distance: 244.4
click at [397, 310] on quentale-workspace at bounding box center [374, 231] width 748 height 463
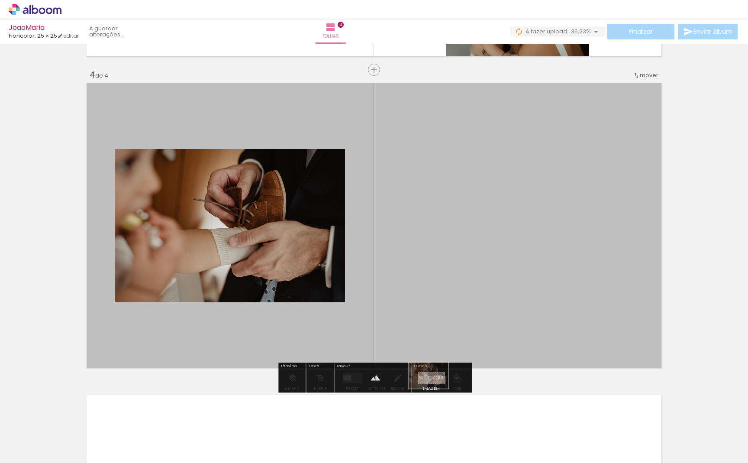
drag, startPoint x: 649, startPoint y: 436, endPoint x: 435, endPoint y: 388, distance: 219.5
click at [435, 388] on quentale-workspace at bounding box center [374, 231] width 748 height 463
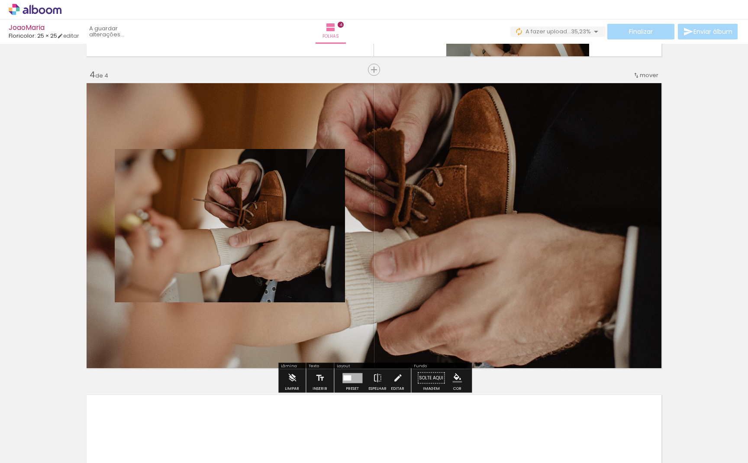
click at [243, 219] on quentale-photo at bounding box center [230, 225] width 230 height 153
click at [255, 270] on quentale-photo at bounding box center [230, 225] width 230 height 153
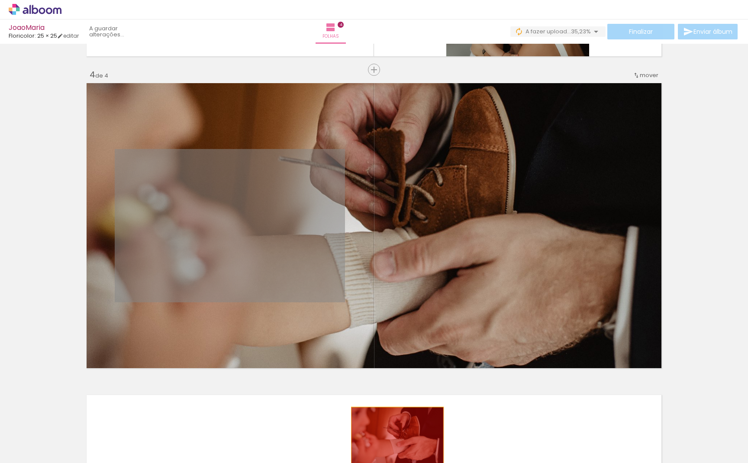
drag, startPoint x: 255, startPoint y: 258, endPoint x: 397, endPoint y: 438, distance: 229.2
click at [397, 438] on quentale-workspace at bounding box center [374, 231] width 748 height 463
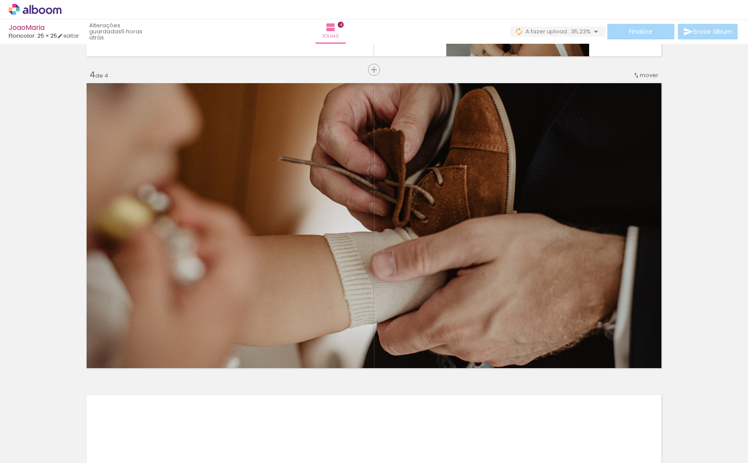
scroll to position [0, 330]
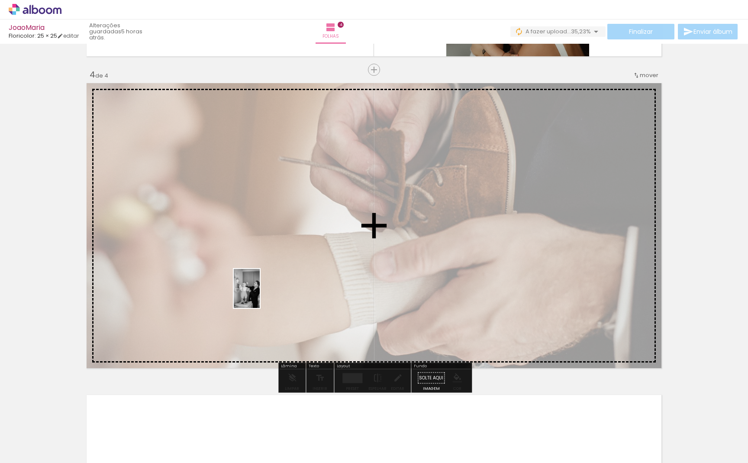
drag, startPoint x: 380, startPoint y: 441, endPoint x: 260, endPoint y: 295, distance: 189.4
click at [260, 295] on quentale-workspace at bounding box center [374, 231] width 748 height 463
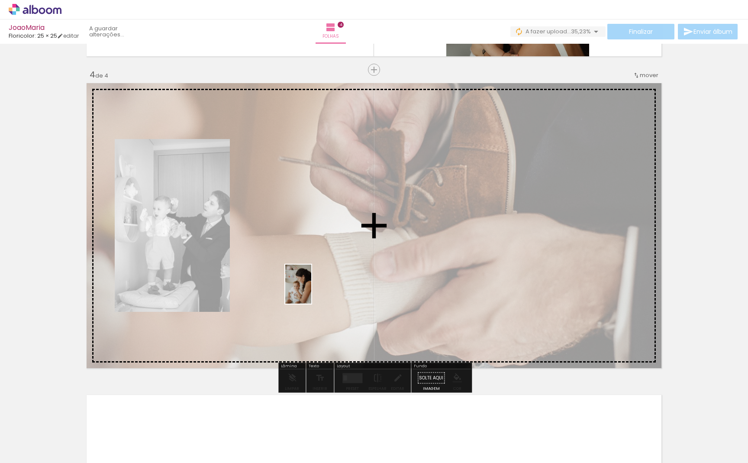
drag, startPoint x: 298, startPoint y: 439, endPoint x: 316, endPoint y: 274, distance: 166.0
click at [316, 274] on quentale-workspace at bounding box center [374, 231] width 748 height 463
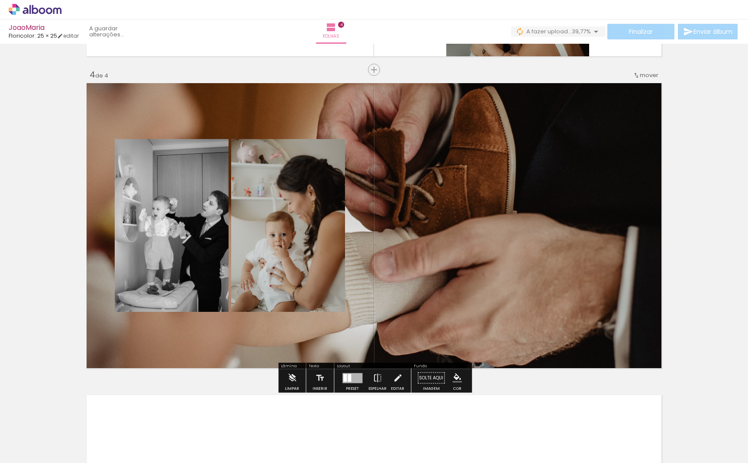
scroll to position [0, 0]
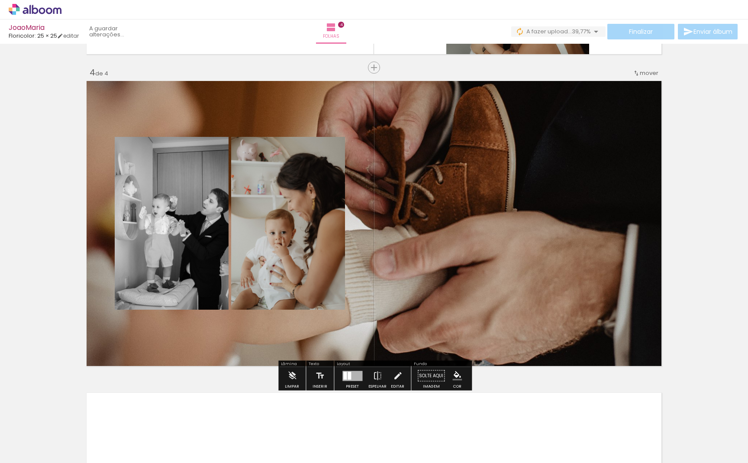
click at [194, 252] on quentale-photo at bounding box center [172, 223] width 114 height 173
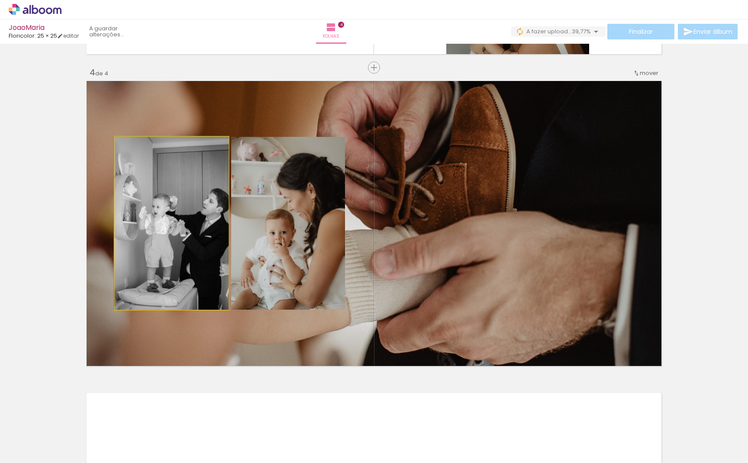
click at [194, 252] on quentale-photo at bounding box center [172, 223] width 114 height 173
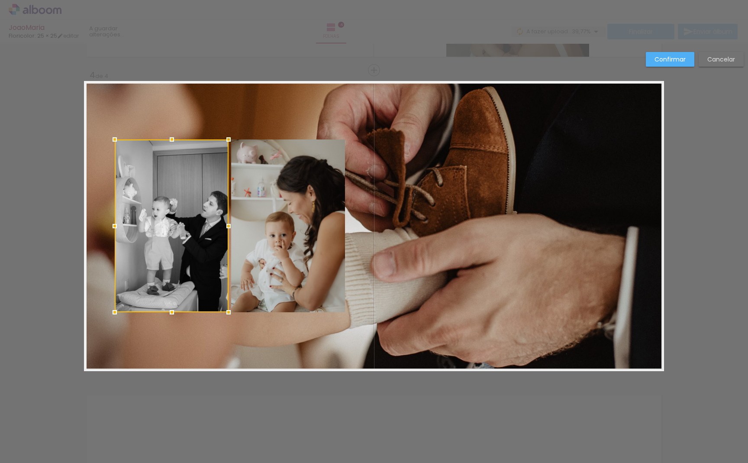
scroll to position [922, 0]
drag, startPoint x: 677, startPoint y: 58, endPoint x: 417, endPoint y: 158, distance: 278.6
click at [0, 0] on slot "Confirmar" at bounding box center [0, 0] width 0 height 0
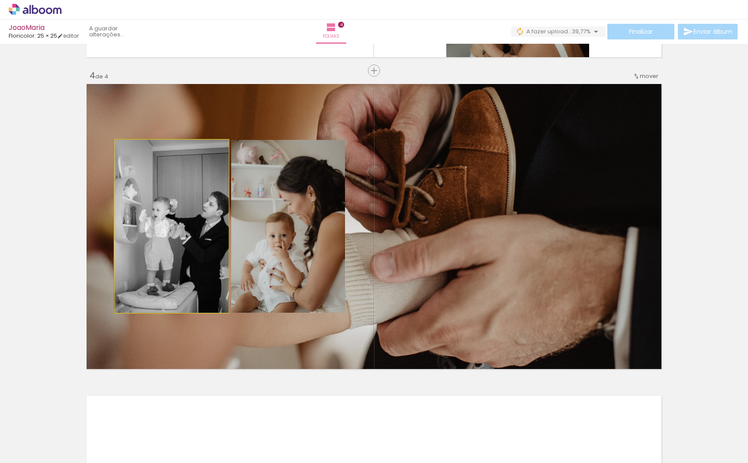
click at [168, 211] on quentale-photo at bounding box center [172, 226] width 114 height 173
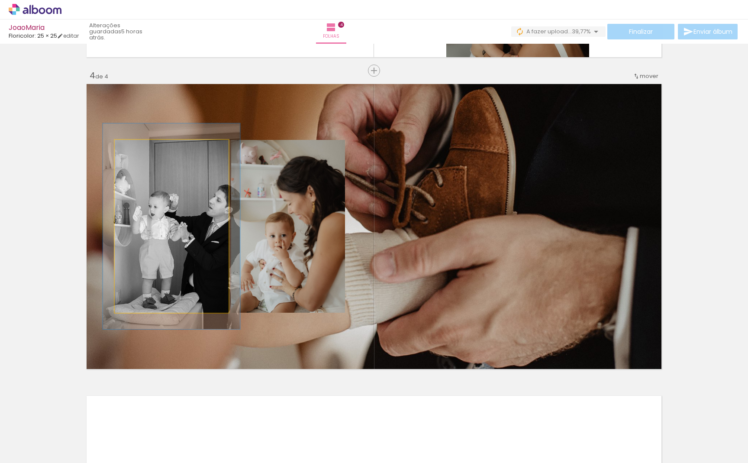
drag, startPoint x: 134, startPoint y: 148, endPoint x: 139, endPoint y: 150, distance: 5.8
type paper-slider "119"
click at [139, 150] on div at bounding box center [141, 149] width 8 height 8
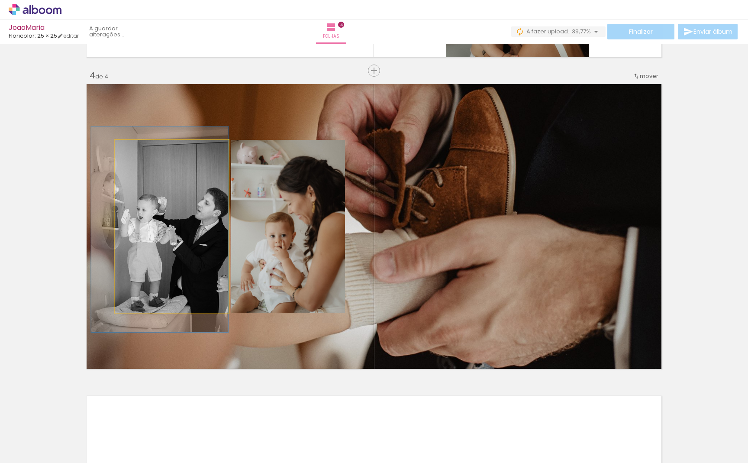
drag, startPoint x: 163, startPoint y: 192, endPoint x: 142, endPoint y: 195, distance: 21.4
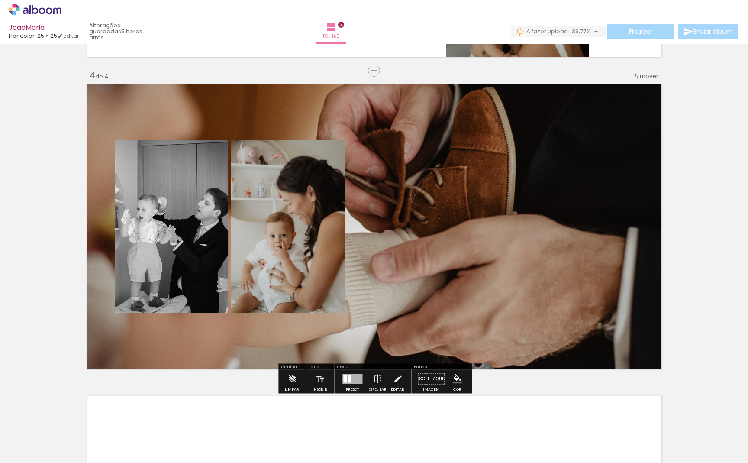
click at [418, 201] on quentale-layouter at bounding box center [374, 226] width 580 height 290
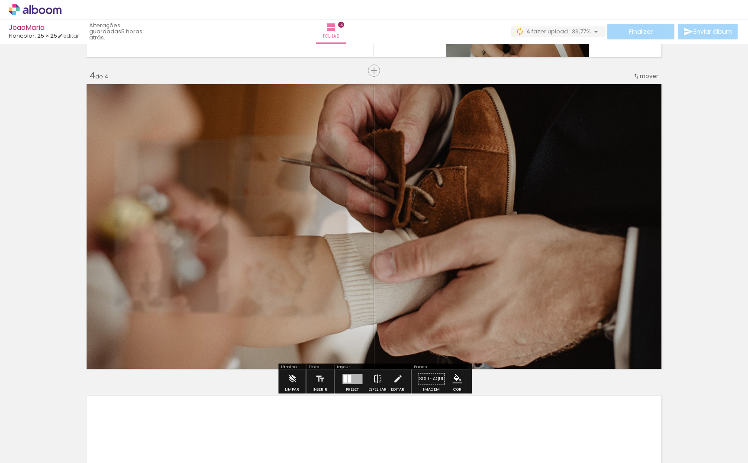
click at [299, 234] on quentale-photo at bounding box center [374, 226] width 580 height 290
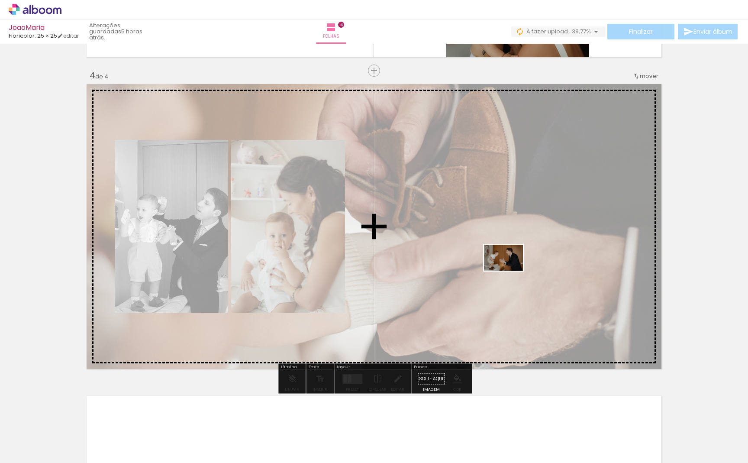
drag, startPoint x: 438, startPoint y: 436, endPoint x: 510, endPoint y: 271, distance: 180.5
click at [510, 271] on quentale-workspace at bounding box center [374, 231] width 748 height 463
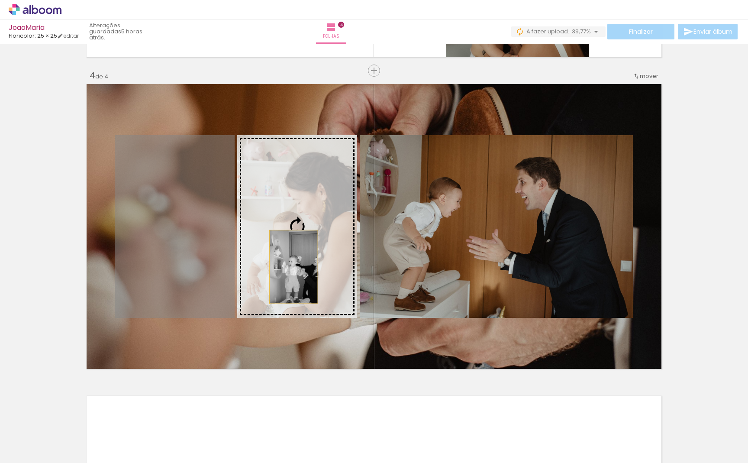
drag, startPoint x: 180, startPoint y: 267, endPoint x: 293, endPoint y: 267, distance: 113.4
click at [0, 0] on slot at bounding box center [0, 0] width 0 height 0
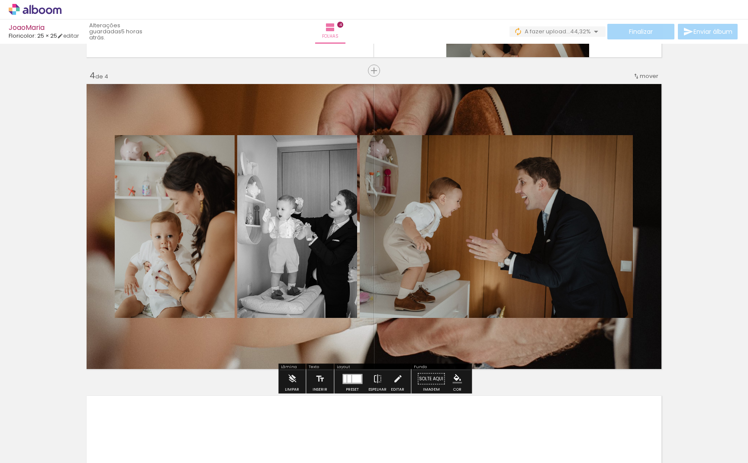
click at [458, 345] on quentale-layouter at bounding box center [374, 226] width 580 height 290
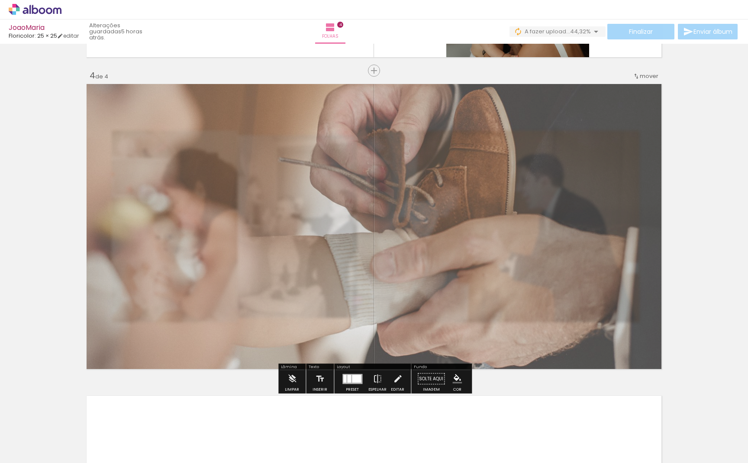
drag, startPoint x: 212, startPoint y: 105, endPoint x: 201, endPoint y: 106, distance: 10.9
type paper-slider "70"
click at [201, 106] on div at bounding box center [202, 104] width 14 height 14
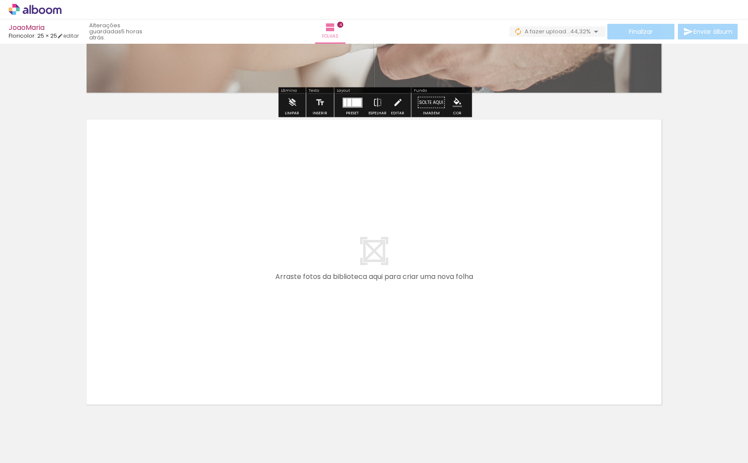
scroll to position [1213, 0]
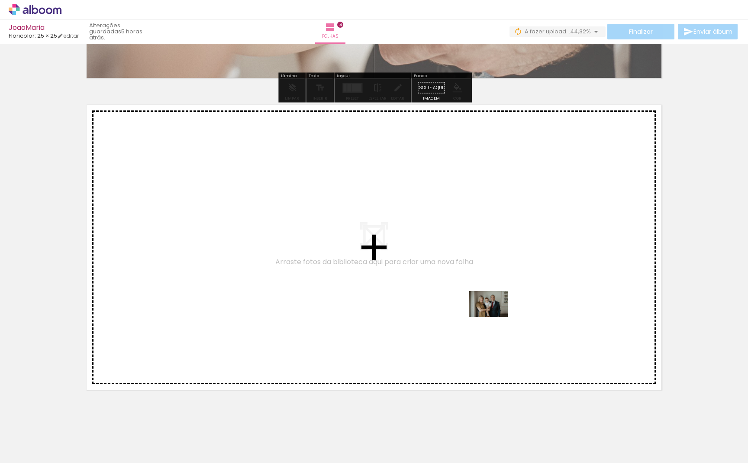
drag, startPoint x: 485, startPoint y: 396, endPoint x: 495, endPoint y: 317, distance: 80.3
click at [495, 317] on quentale-workspace at bounding box center [374, 231] width 748 height 463
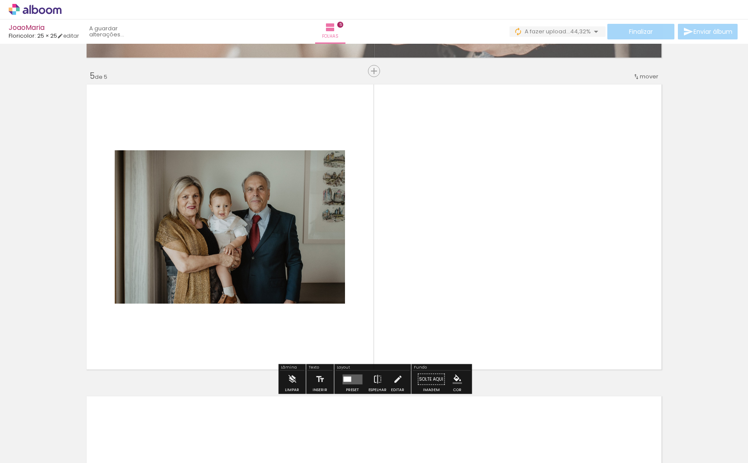
scroll to position [1234, 0]
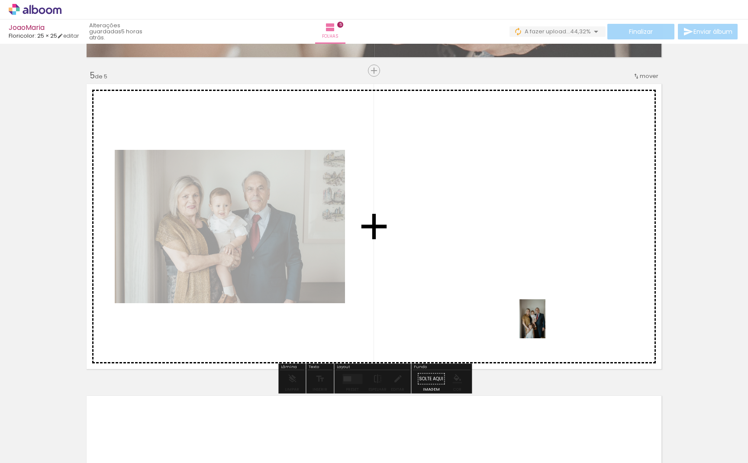
drag, startPoint x: 538, startPoint y: 437, endPoint x: 546, endPoint y: 304, distance: 133.1
click at [546, 304] on quentale-workspace at bounding box center [374, 231] width 748 height 463
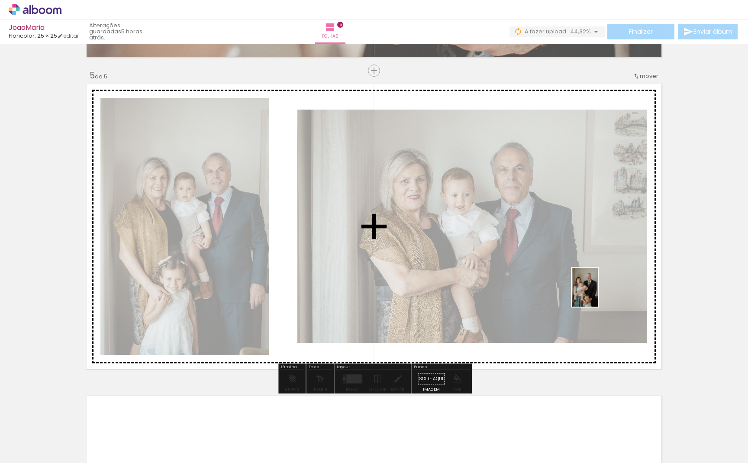
drag, startPoint x: 581, startPoint y: 439, endPoint x: 598, endPoint y: 293, distance: 146.8
click at [598, 293] on quentale-workspace at bounding box center [374, 231] width 748 height 463
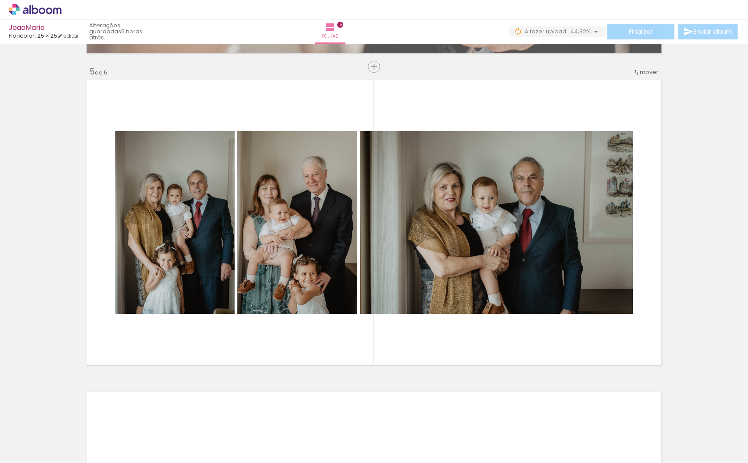
scroll to position [1237, 0]
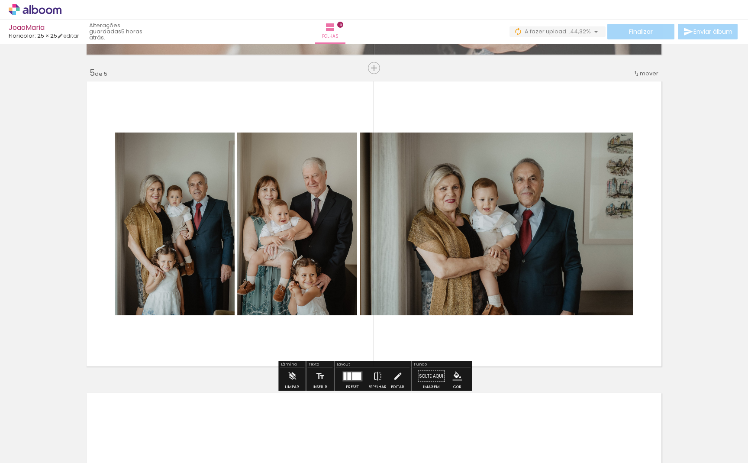
click at [559, 257] on quentale-photo at bounding box center [496, 223] width 273 height 183
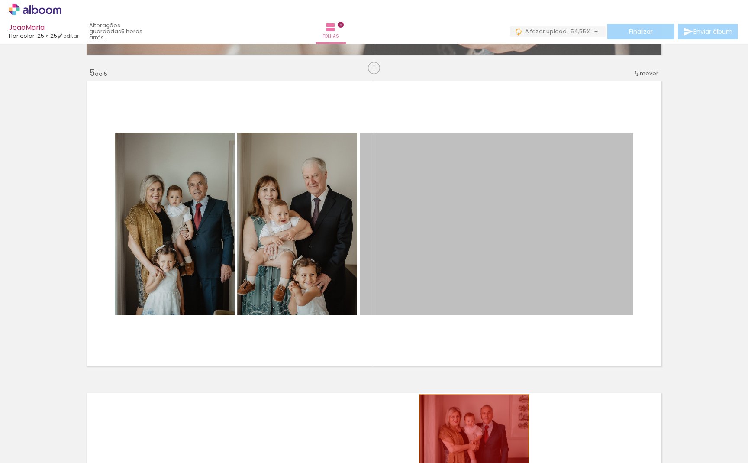
drag, startPoint x: 514, startPoint y: 236, endPoint x: 474, endPoint y: 431, distance: 198.9
click at [474, 431] on quentale-workspace at bounding box center [374, 231] width 748 height 463
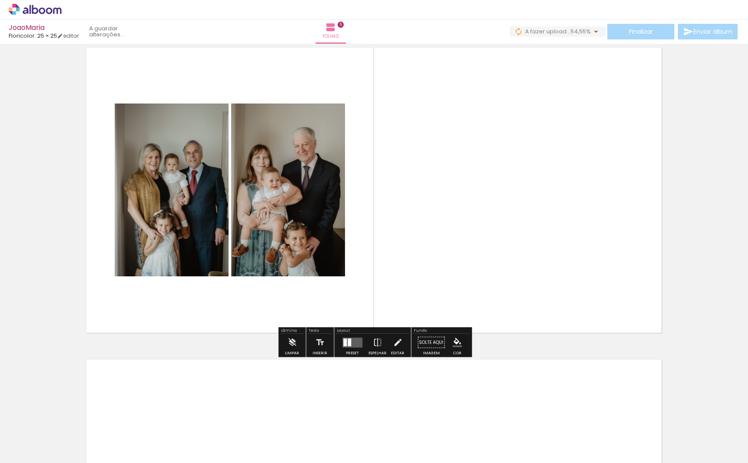
scroll to position [1305, 0]
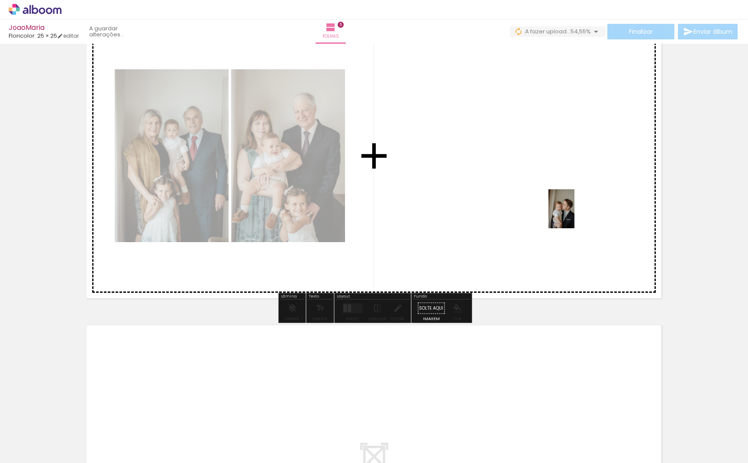
drag, startPoint x: 633, startPoint y: 440, endPoint x: 574, endPoint y: 215, distance: 232.2
click at [574, 215] on quentale-workspace at bounding box center [374, 231] width 748 height 463
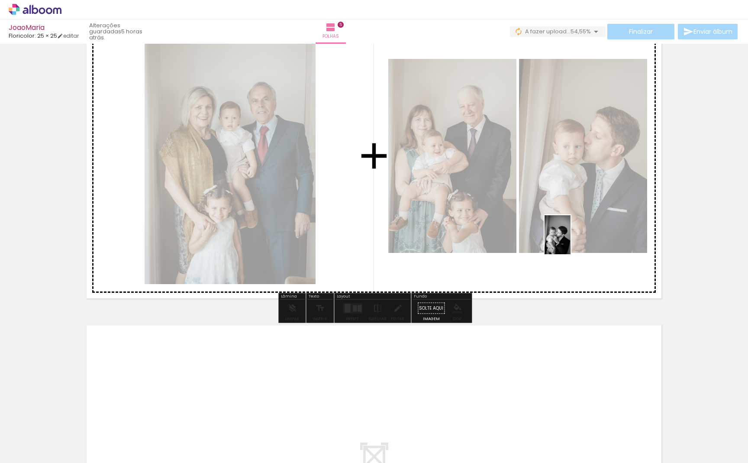
drag, startPoint x: 684, startPoint y: 434, endPoint x: 570, endPoint y: 241, distance: 224.1
click at [570, 241] on quentale-workspace at bounding box center [374, 231] width 748 height 463
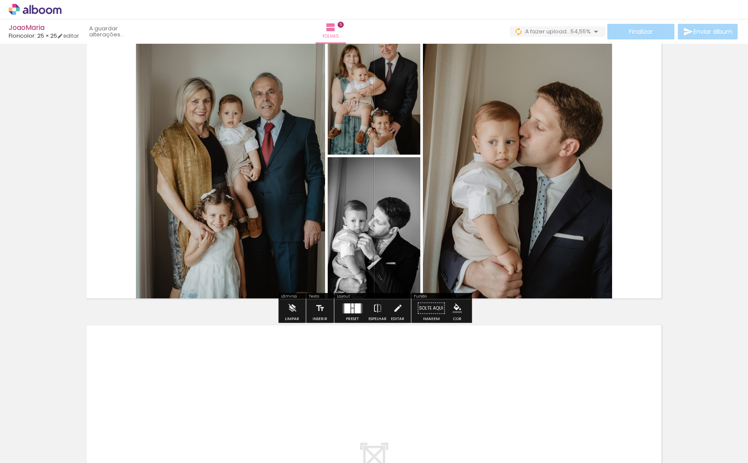
click at [351, 313] on div at bounding box center [352, 310] width 3 height 5
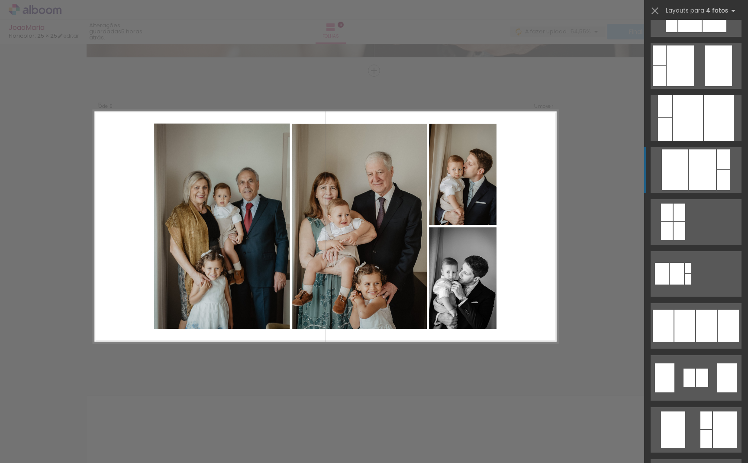
scroll to position [387, 0]
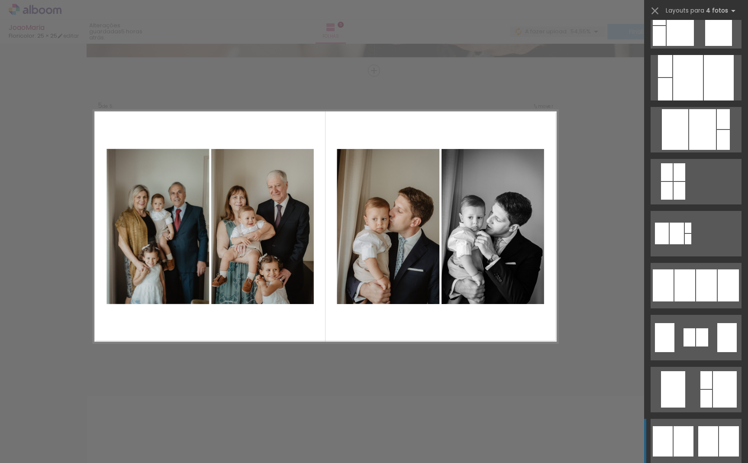
click at [688, 438] on div at bounding box center [683, 441] width 20 height 30
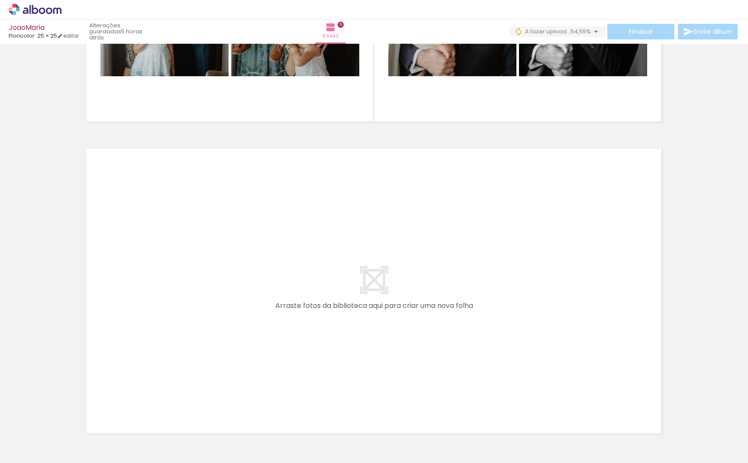
scroll to position [0, 823]
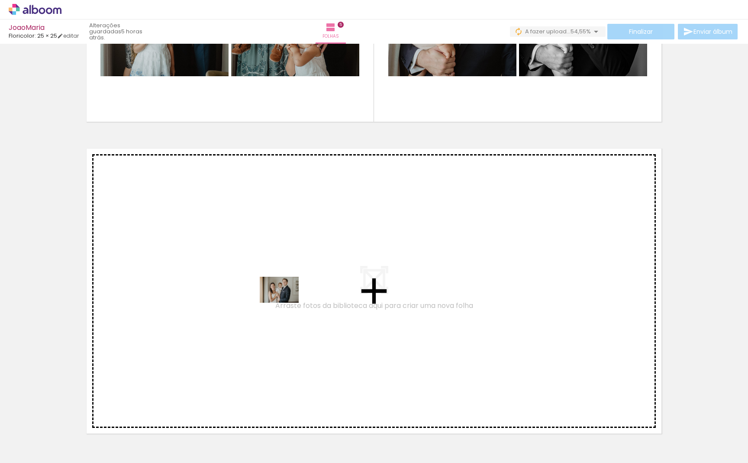
drag, startPoint x: 232, startPoint y: 435, endPoint x: 286, endPoint y: 303, distance: 143.1
click at [286, 303] on quentale-workspace at bounding box center [374, 231] width 748 height 463
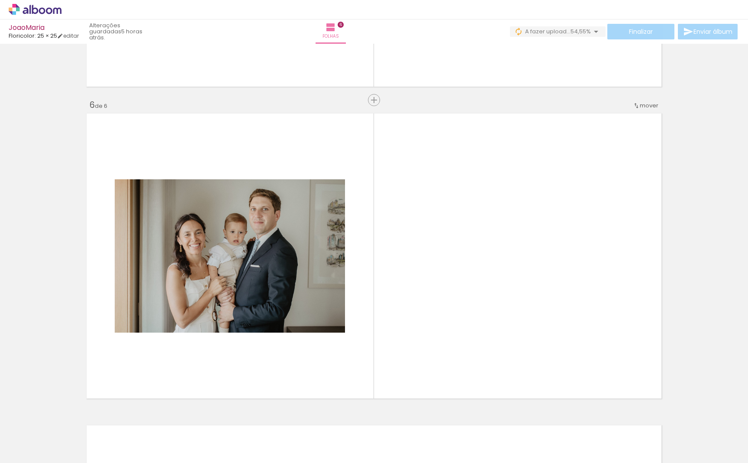
scroll to position [1546, 0]
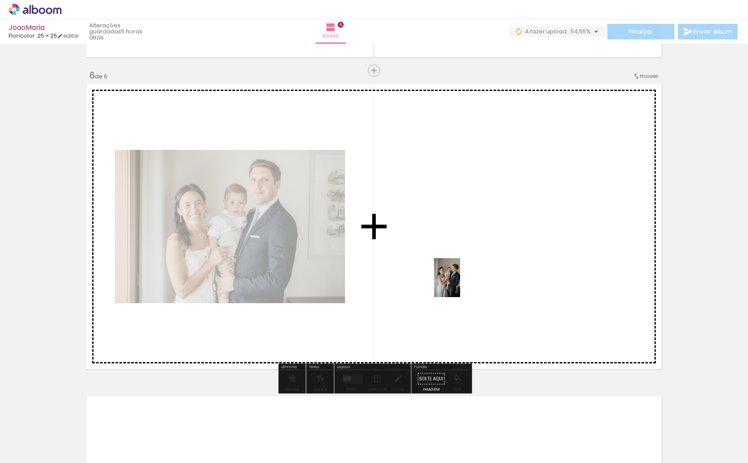
drag, startPoint x: 286, startPoint y: 439, endPoint x: 460, endPoint y: 284, distance: 233.6
click at [460, 284] on quentale-workspace at bounding box center [374, 231] width 748 height 463
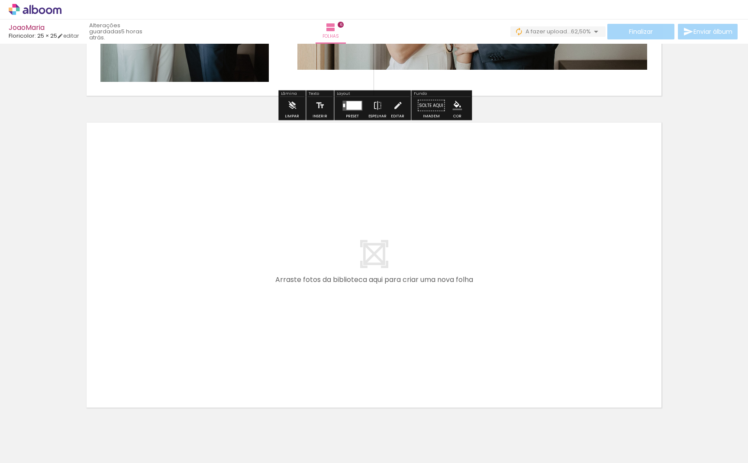
scroll to position [1830, 0]
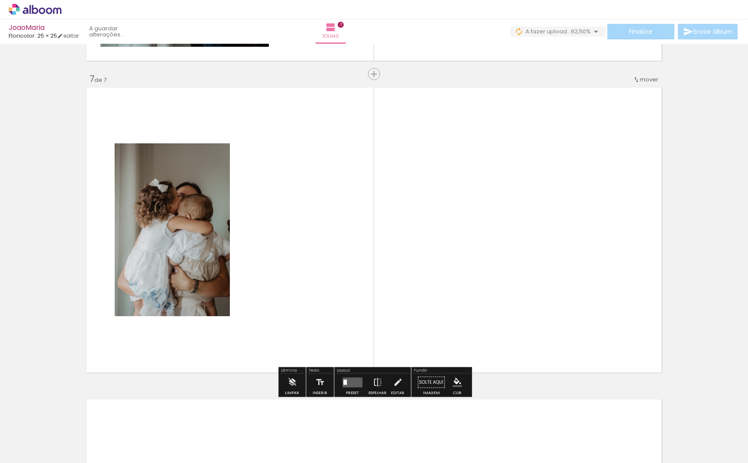
scroll to position [1857, 0]
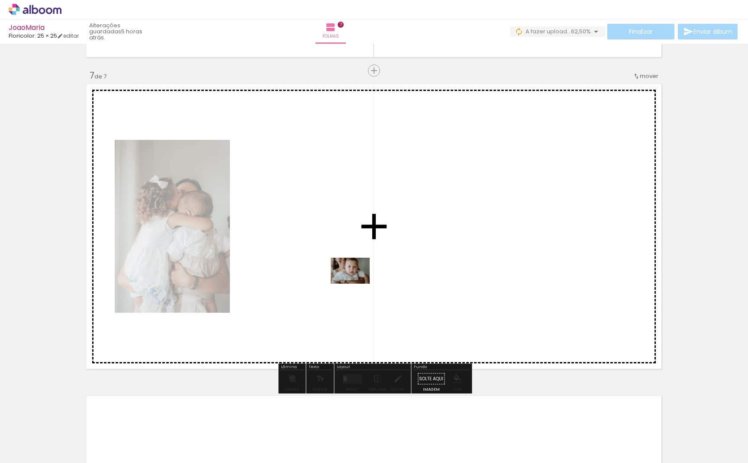
drag, startPoint x: 383, startPoint y: 436, endPoint x: 357, endPoint y: 284, distance: 155.1
click at [357, 284] on quentale-workspace at bounding box center [374, 231] width 748 height 463
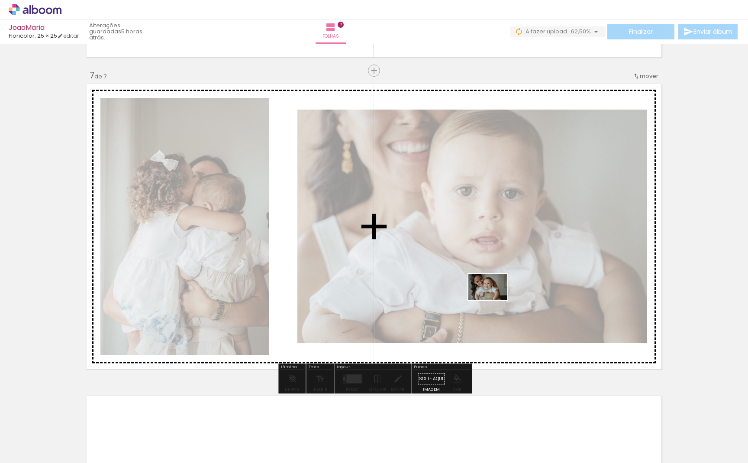
drag, startPoint x: 432, startPoint y: 430, endPoint x: 499, endPoint y: 294, distance: 151.4
click at [499, 294] on quentale-workspace at bounding box center [374, 231] width 748 height 463
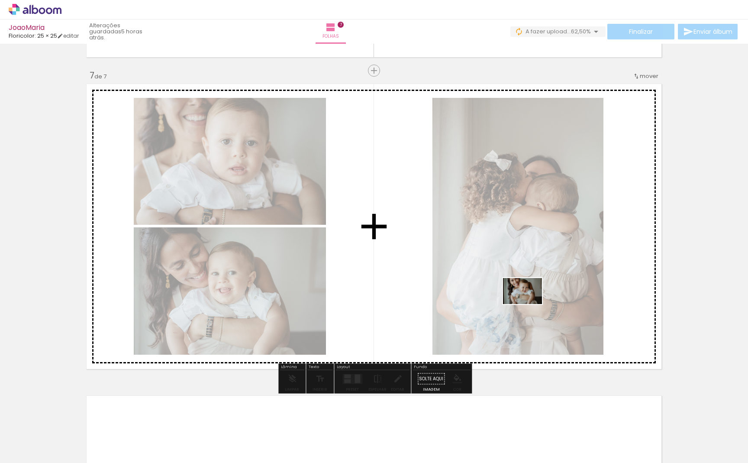
drag, startPoint x: 482, startPoint y: 430, endPoint x: 531, endPoint y: 290, distance: 148.7
click at [531, 290] on quentale-workspace at bounding box center [374, 231] width 748 height 463
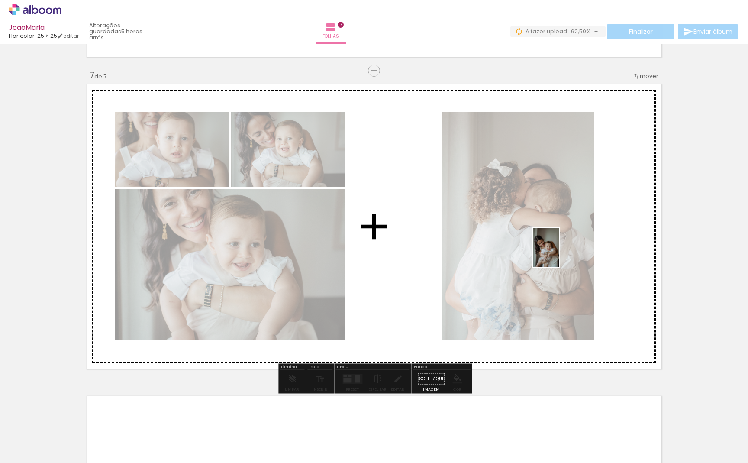
drag, startPoint x: 532, startPoint y: 429, endPoint x: 559, endPoint y: 254, distance: 176.4
click at [559, 254] on quentale-workspace at bounding box center [374, 231] width 748 height 463
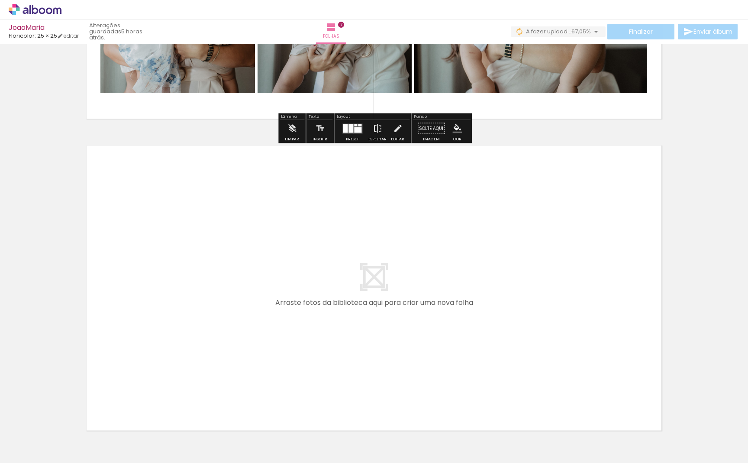
scroll to position [2119, 0]
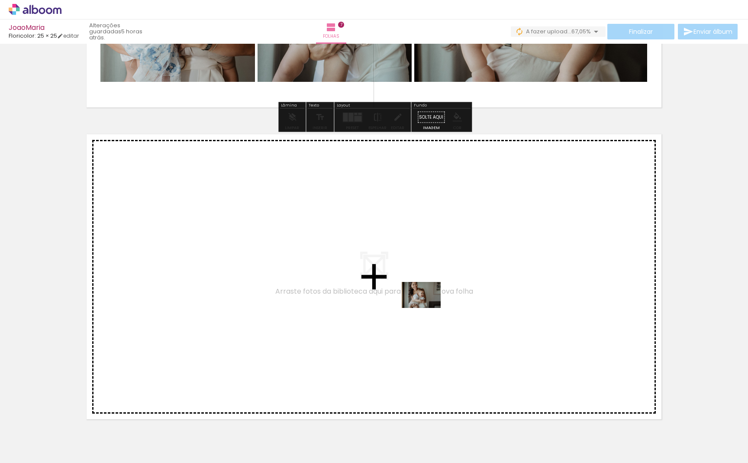
drag, startPoint x: 578, startPoint y: 436, endPoint x: 418, endPoint y: 301, distance: 209.5
click at [418, 301] on quentale-workspace at bounding box center [374, 231] width 748 height 463
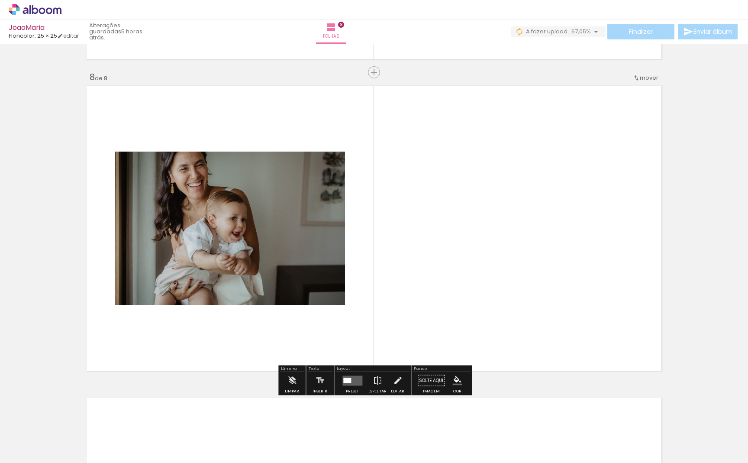
scroll to position [2169, 0]
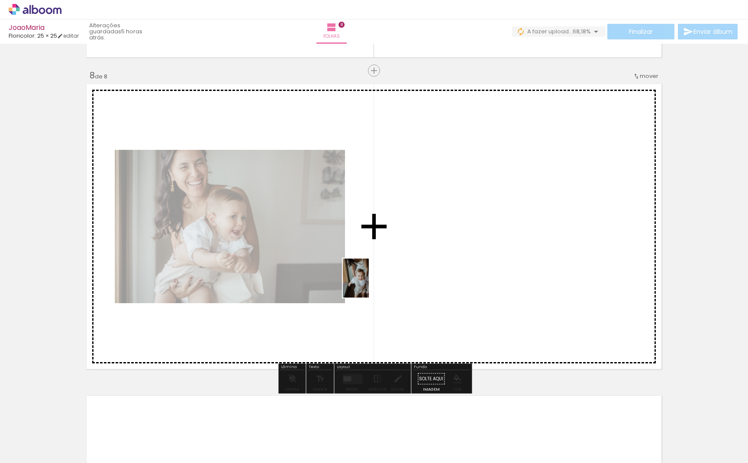
drag, startPoint x: 622, startPoint y: 439, endPoint x: 352, endPoint y: 275, distance: 316.1
click at [352, 275] on quentale-workspace at bounding box center [374, 231] width 748 height 463
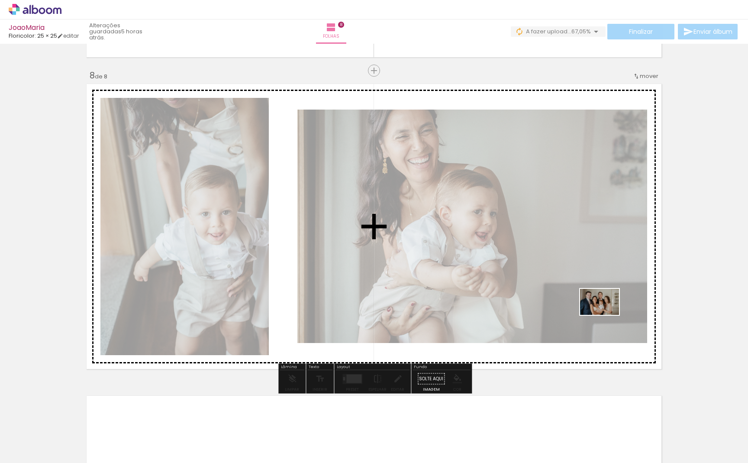
drag, startPoint x: 680, startPoint y: 437, endPoint x: 601, endPoint y: 269, distance: 184.9
click at [601, 269] on quentale-workspace at bounding box center [374, 231] width 748 height 463
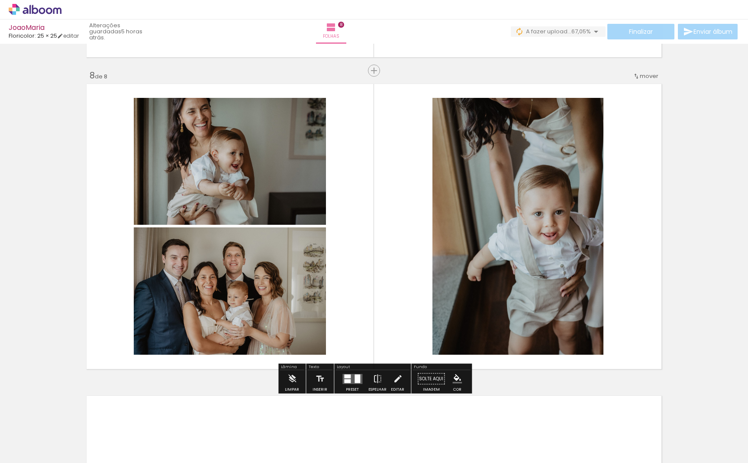
click at [341, 378] on div at bounding box center [352, 378] width 23 height 17
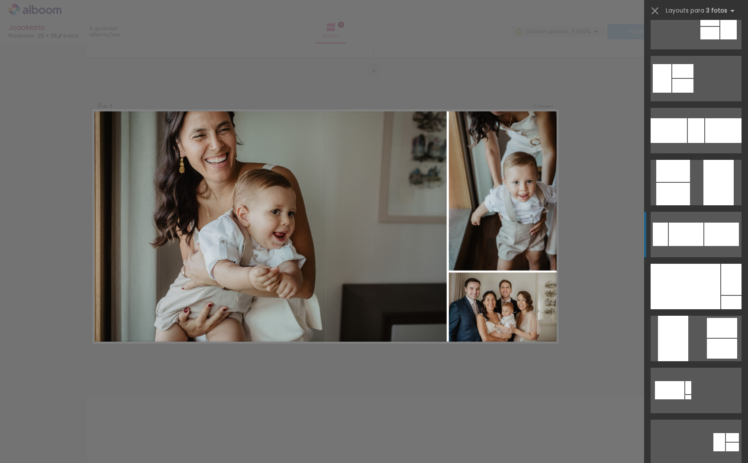
scroll to position [178, 0]
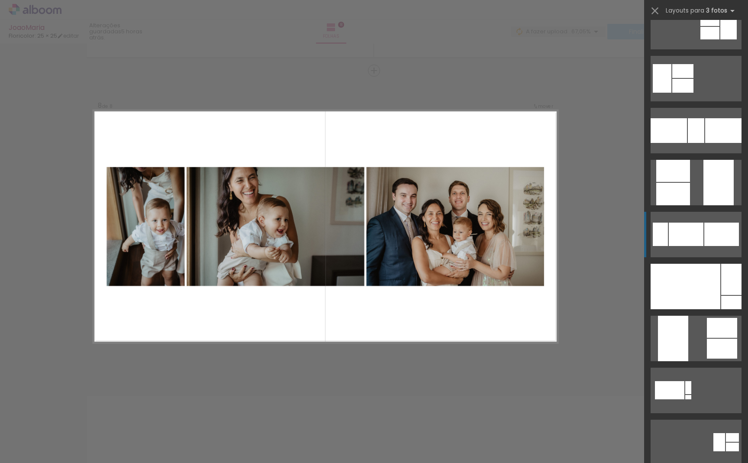
click at [709, 240] on div at bounding box center [721, 233] width 35 height 23
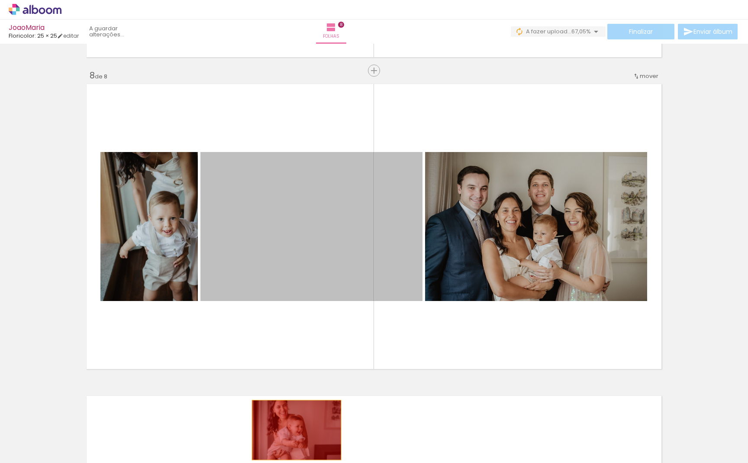
drag, startPoint x: 353, startPoint y: 233, endPoint x: 295, endPoint y: 431, distance: 205.7
click at [295, 431] on quentale-workspace at bounding box center [374, 231] width 748 height 463
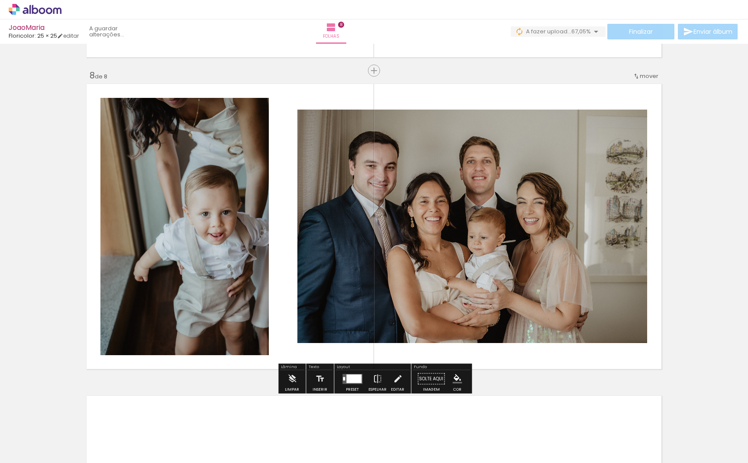
click at [356, 379] on div at bounding box center [353, 378] width 15 height 9
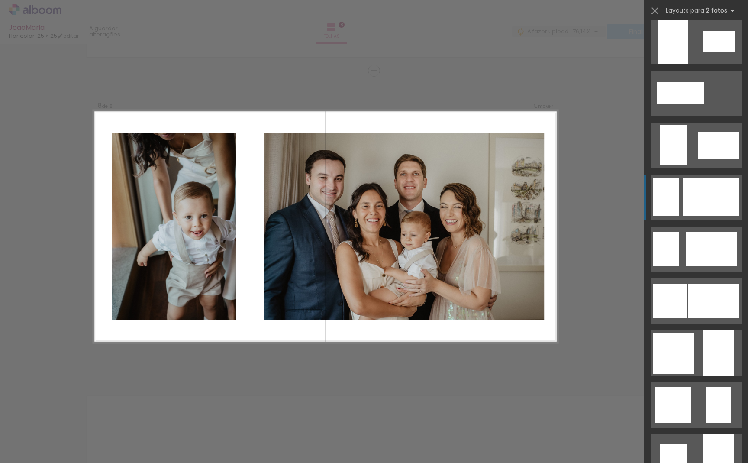
scroll to position [529, 0]
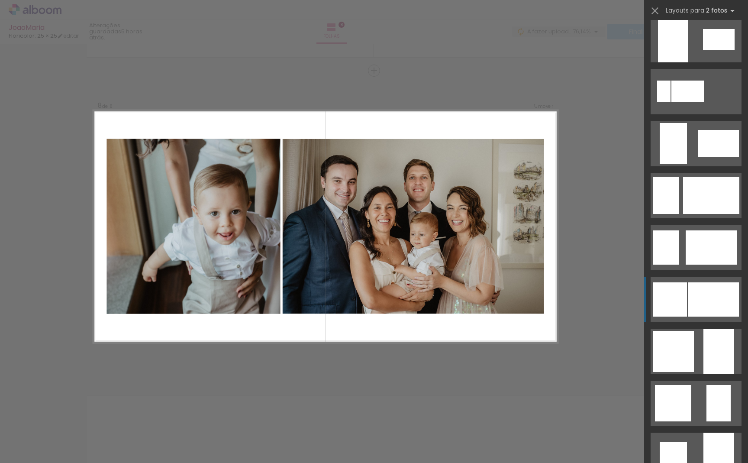
click at [687, 297] on quentale-layouter at bounding box center [696, 299] width 91 height 45
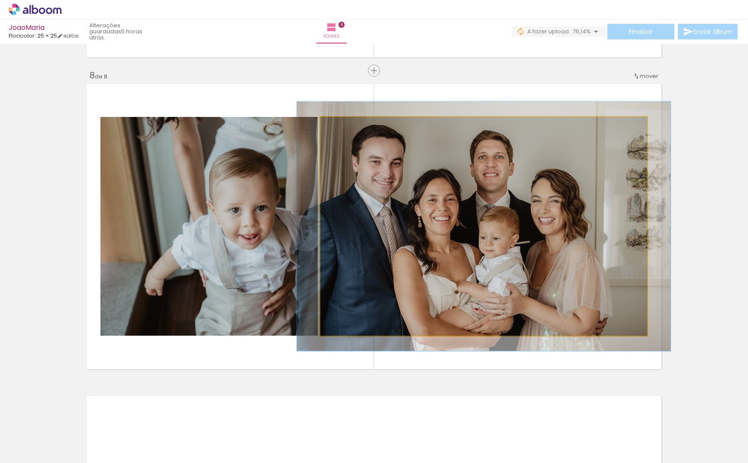
type paper-slider "114"
click at [345, 125] on div at bounding box center [345, 126] width 8 height 8
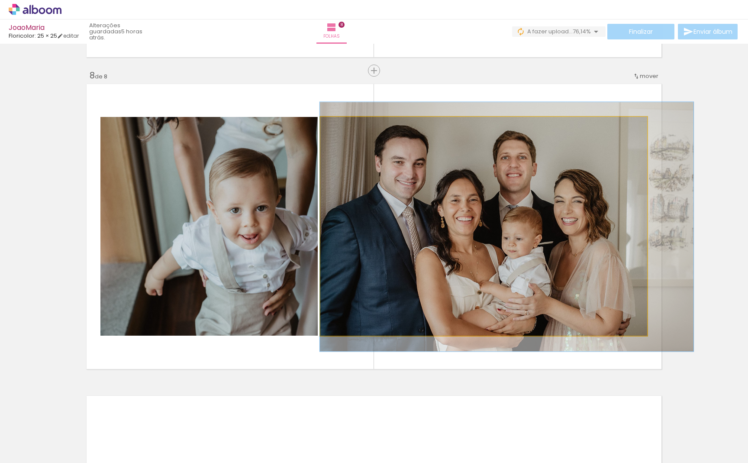
drag, startPoint x: 402, startPoint y: 189, endPoint x: 427, endPoint y: 189, distance: 25.1
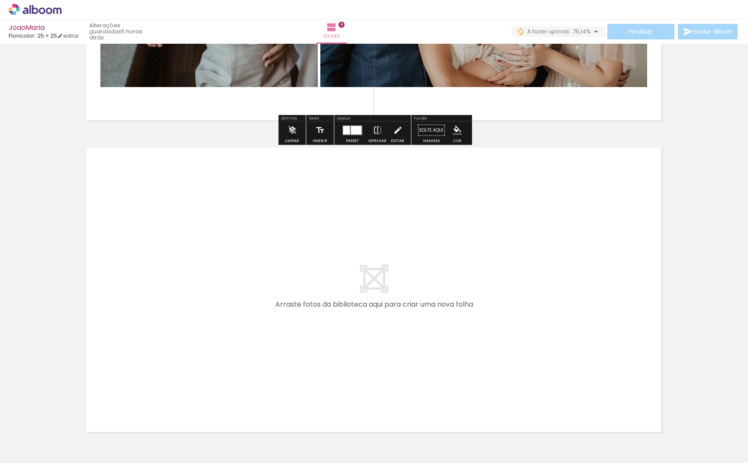
scroll to position [0, 0]
click at [521, 249] on quentale-layouter at bounding box center [374, 290] width 580 height 290
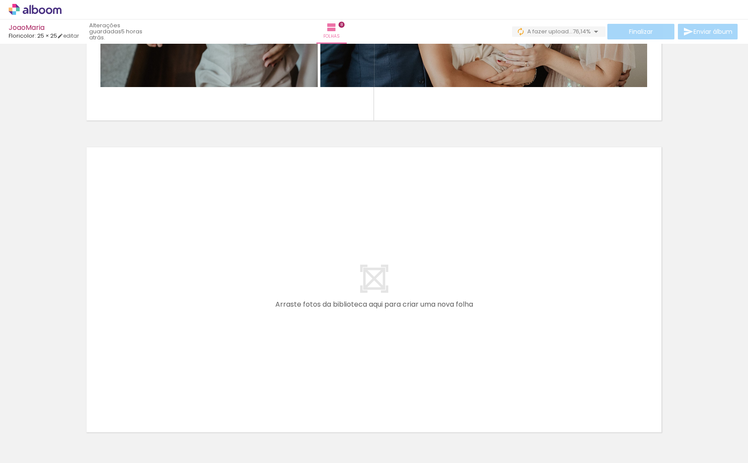
scroll to position [0, 1043]
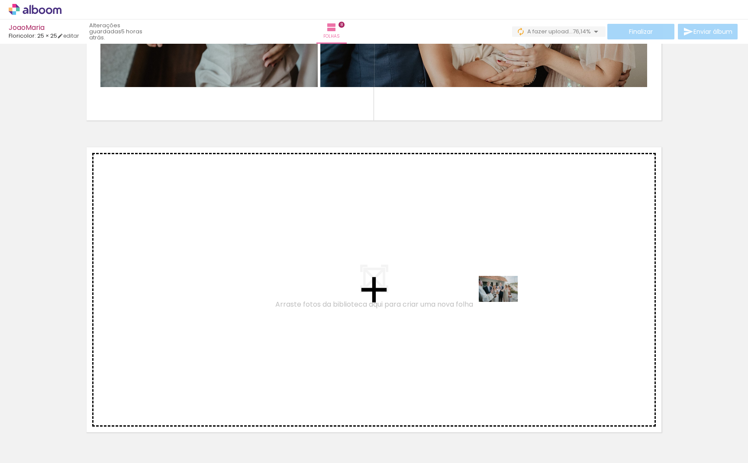
drag, startPoint x: 502, startPoint y: 435, endPoint x: 505, endPoint y: 300, distance: 135.1
click at [505, 300] on quentale-workspace at bounding box center [374, 231] width 748 height 463
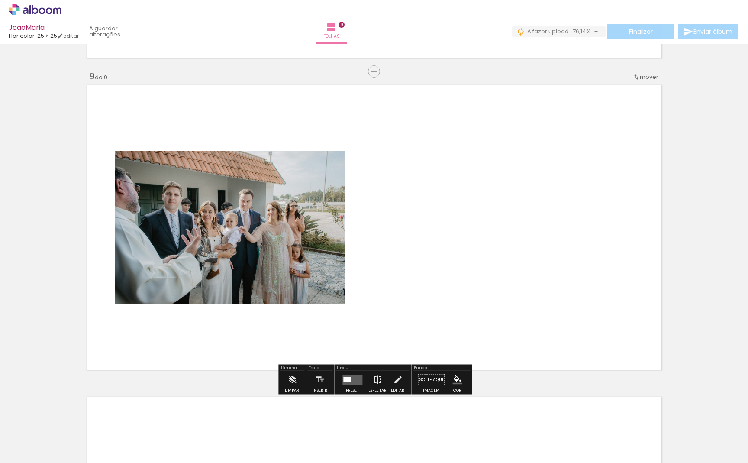
scroll to position [2481, 0]
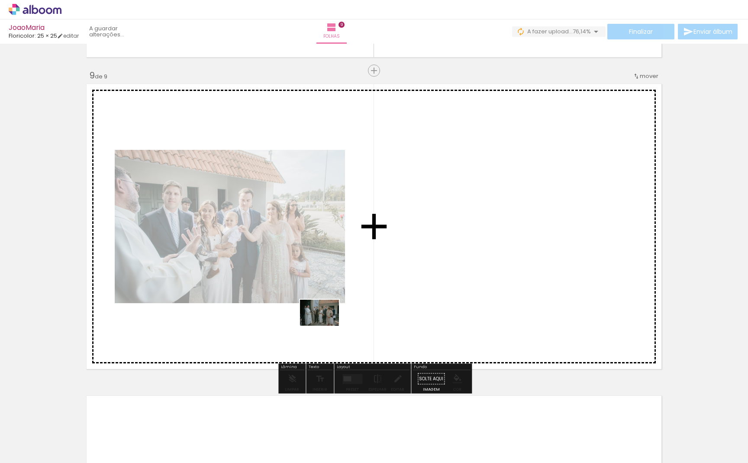
drag, startPoint x: 555, startPoint y: 434, endPoint x: 325, endPoint y: 326, distance: 254.2
click at [325, 326] on quentale-workspace at bounding box center [374, 231] width 748 height 463
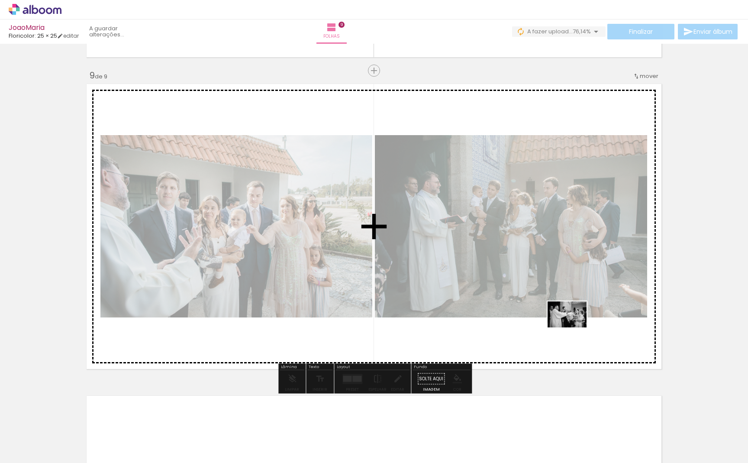
drag, startPoint x: 603, startPoint y: 432, endPoint x: 574, endPoint y: 327, distance: 109.1
click at [574, 327] on quentale-workspace at bounding box center [374, 231] width 748 height 463
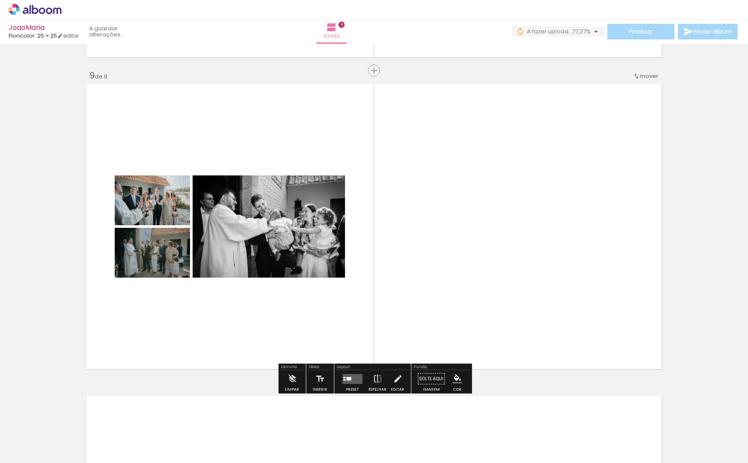
click at [350, 380] on quentale-layouter at bounding box center [352, 379] width 20 height 10
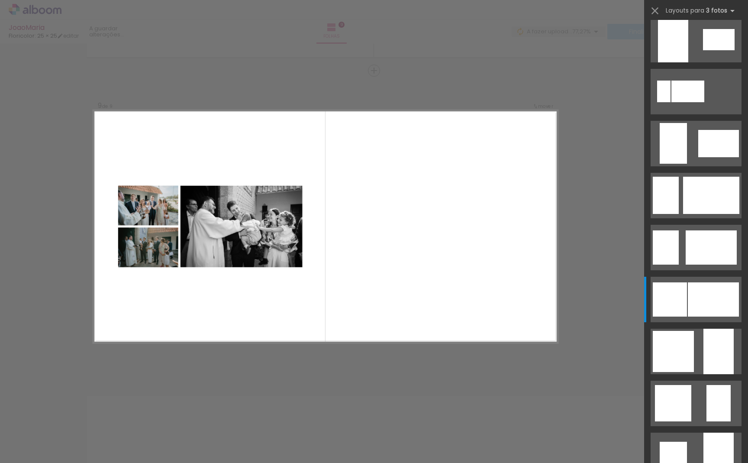
scroll to position [0, 0]
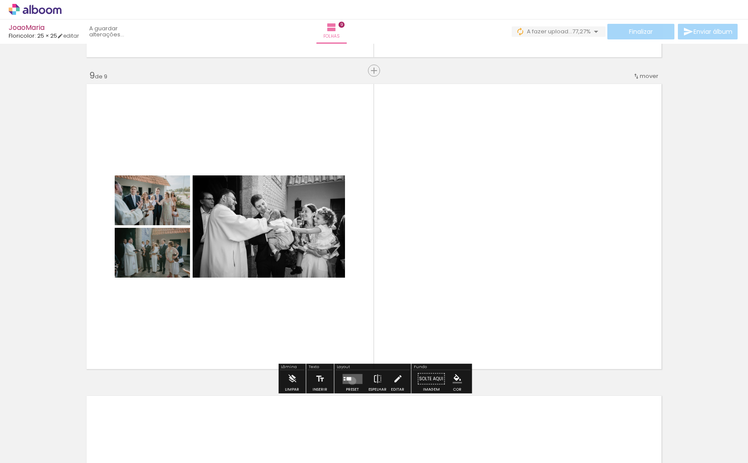
click at [350, 380] on quentale-layouter at bounding box center [352, 379] width 20 height 10
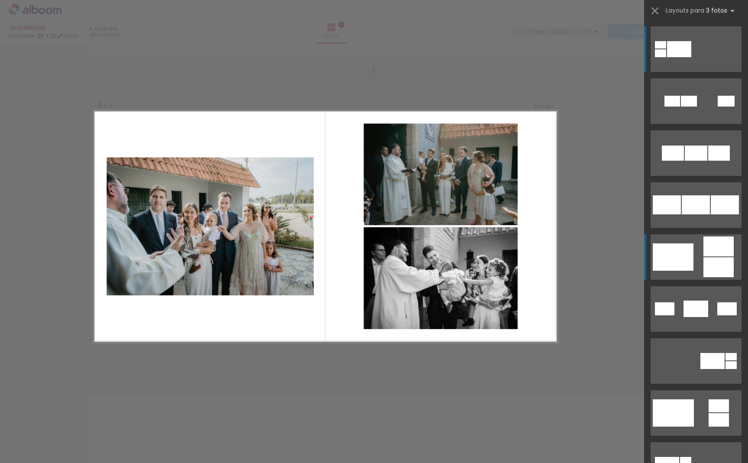
click at [700, 258] on quentale-layouter at bounding box center [696, 256] width 91 height 45
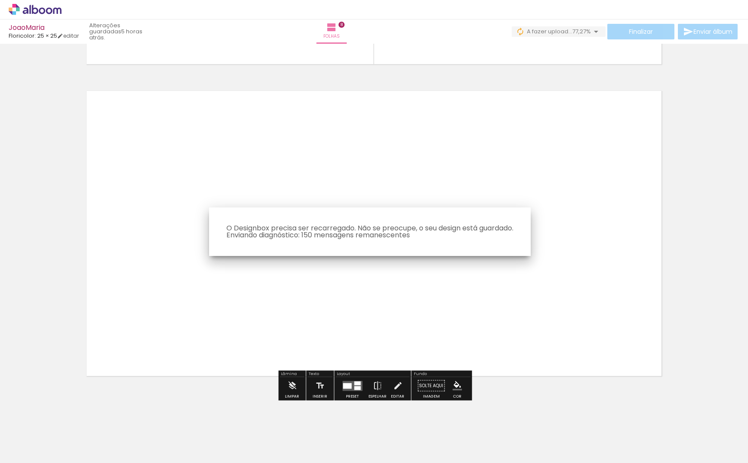
scroll to position [2474, 0]
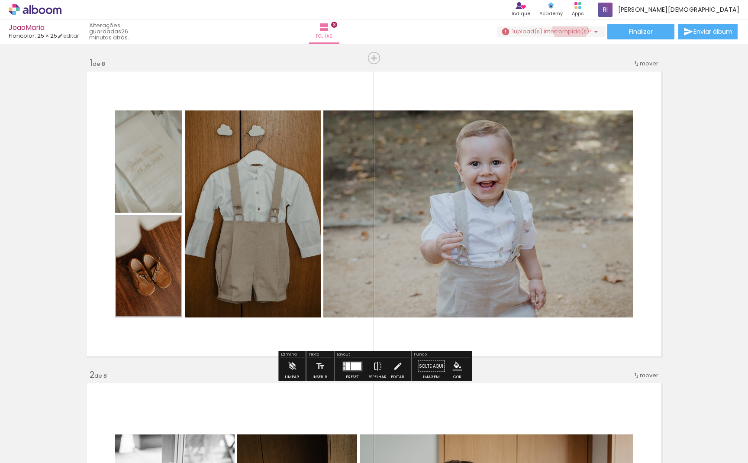
click at [567, 28] on span "upload(s) interrompido(s)!" at bounding box center [552, 31] width 77 height 8
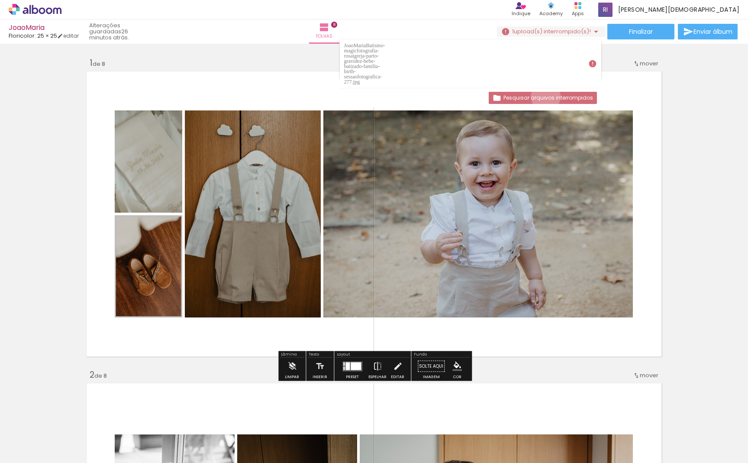
click at [0, 0] on slot "Pesquisar arquivos interrompidos" at bounding box center [0, 0] width 0 height 0
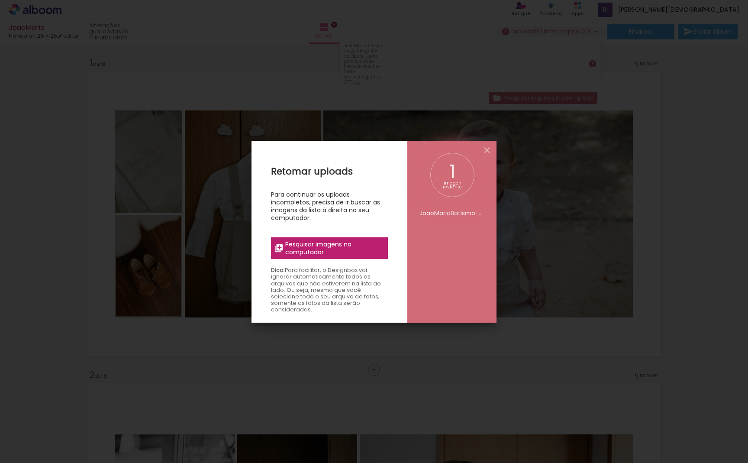
click at [321, 248] on span "Pesquisar imagens no computador" at bounding box center [333, 248] width 97 height 16
click at [0, 0] on input "file" at bounding box center [0, 0] width 0 height 0
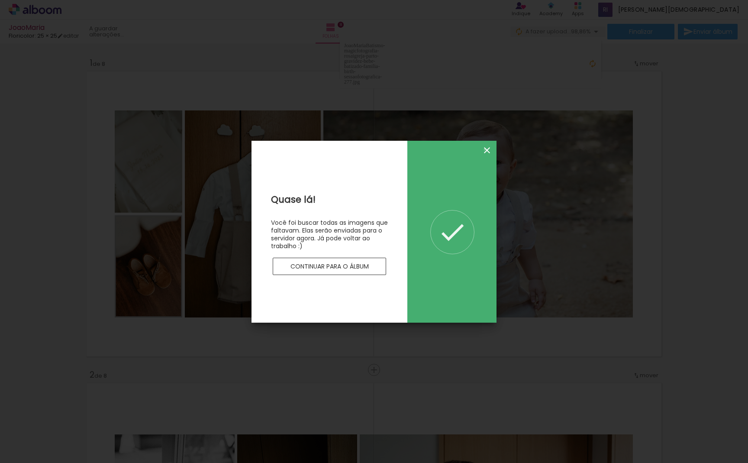
click at [485, 149] on iron-icon at bounding box center [487, 150] width 10 height 10
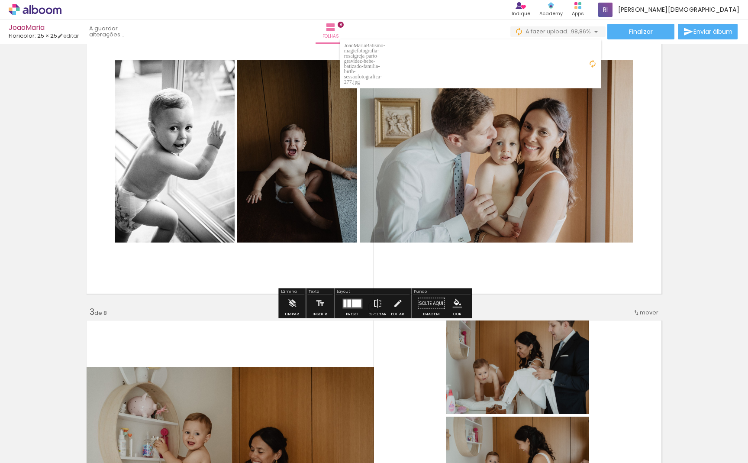
scroll to position [375, 0]
